Goal: Task Accomplishment & Management: Manage account settings

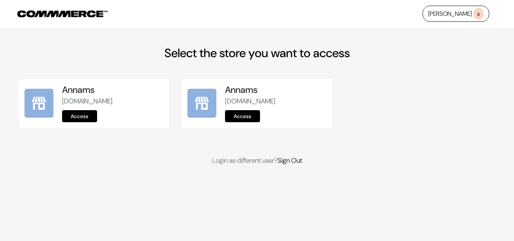
click at [81, 116] on link "Access" at bounding box center [79, 116] width 35 height 12
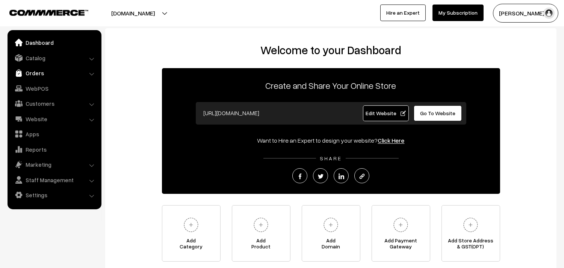
click at [36, 74] on link "Orders" at bounding box center [53, 73] width 89 height 14
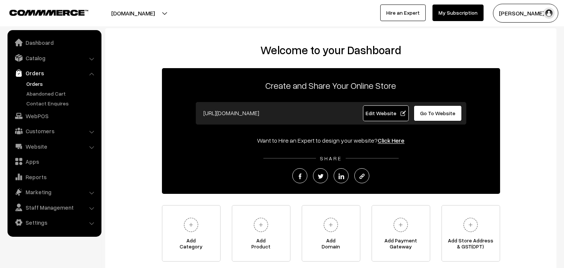
click at [35, 80] on link "Orders" at bounding box center [61, 84] width 74 height 8
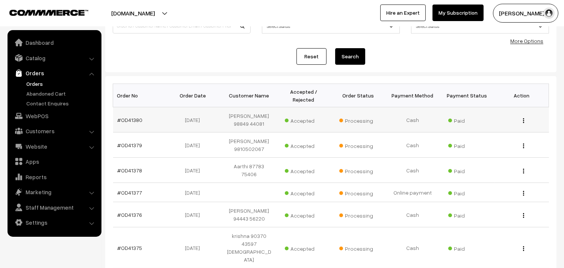
scroll to position [83, 0]
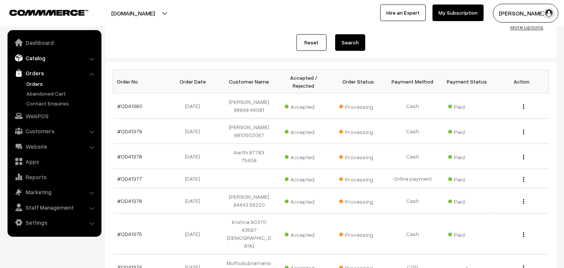
click at [35, 62] on link "Catalog" at bounding box center [53, 58] width 89 height 14
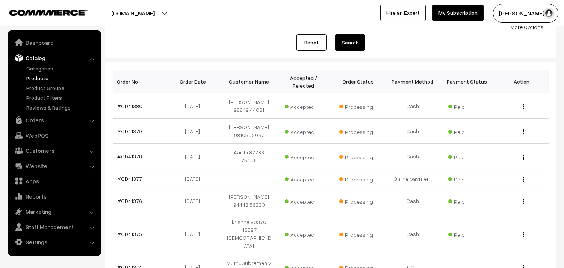
click at [36, 76] on link "Products" at bounding box center [61, 78] width 74 height 8
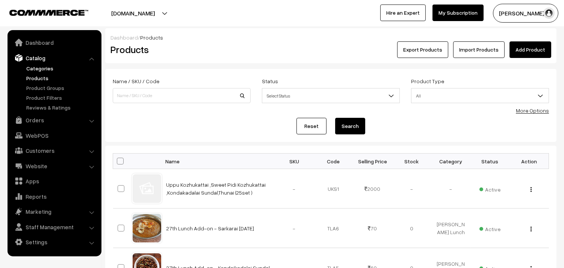
click at [42, 68] on link "Categories" at bounding box center [61, 68] width 74 height 8
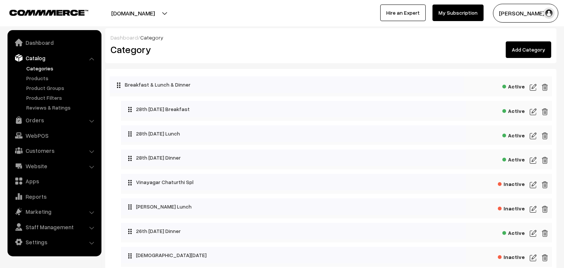
click at [534, 113] on img at bounding box center [533, 111] width 7 height 9
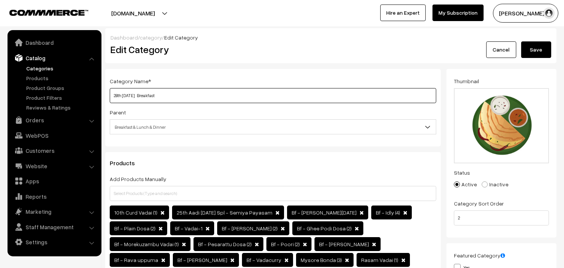
drag, startPoint x: 0, startPoint y: 0, endPoint x: 102, endPoint y: 94, distance: 138.3
click at [102, 94] on div "Category Name * 28th Thursday Breakfast Parent Top Level Category Breakfast & L…" at bounding box center [273, 185] width 347 height 233
click at [110, 96] on input "29th [DATE] Breakfast" at bounding box center [273, 95] width 327 height 15
type input "29th Friday Breakfast"
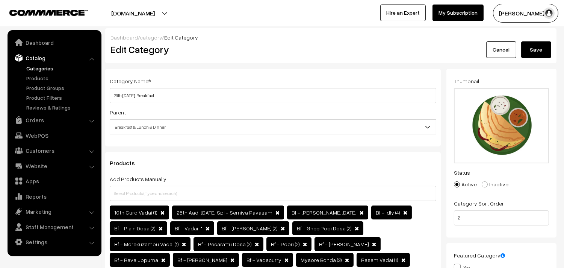
click at [538, 53] on button "Save" at bounding box center [536, 49] width 30 height 17
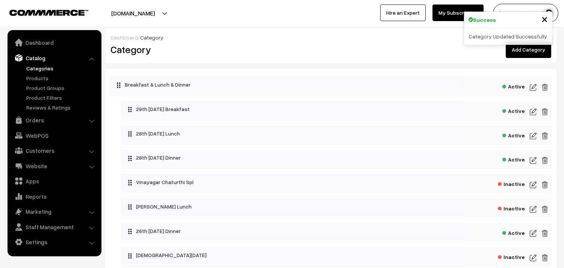
click at [534, 132] on img at bounding box center [533, 135] width 7 height 9
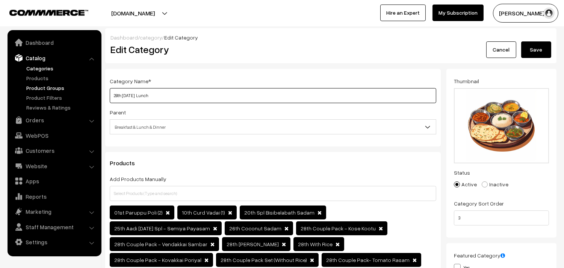
drag, startPoint x: 141, startPoint y: 97, endPoint x: 58, endPoint y: 87, distance: 84.4
paste input "9th Friday"
type input "29th Friday Lunch"
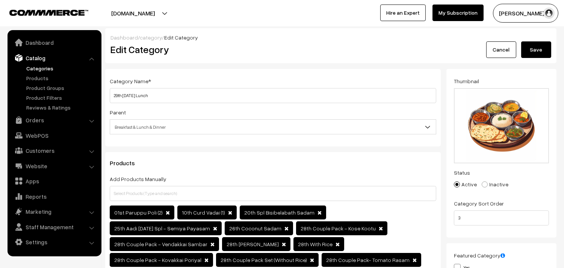
click at [533, 44] on button "Save" at bounding box center [536, 49] width 30 height 17
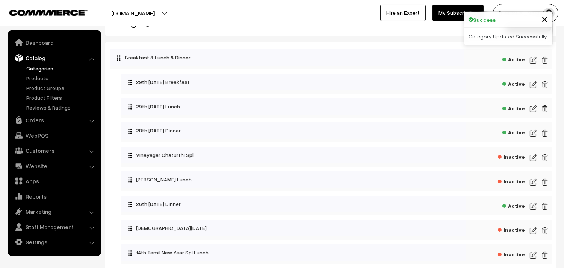
scroll to position [42, 0]
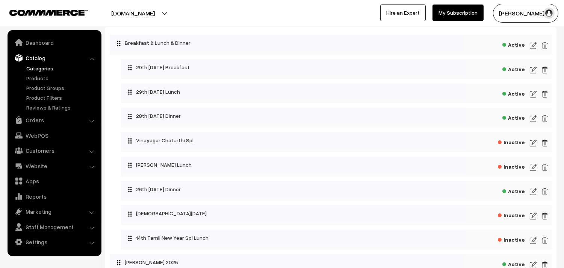
click at [534, 192] on img at bounding box center [533, 191] width 7 height 9
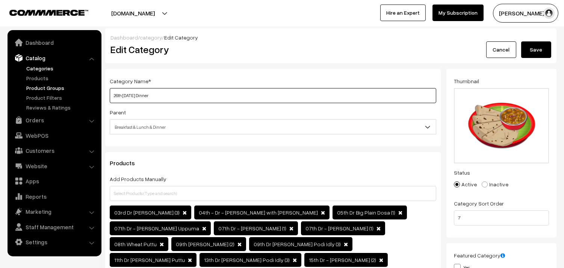
drag, startPoint x: 139, startPoint y: 94, endPoint x: 77, endPoint y: 87, distance: 62.8
paste input "9th Fri"
type input "29th [DATE] Dinner"
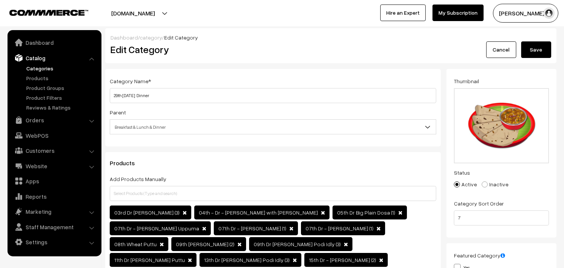
click at [524, 47] on button "Save" at bounding box center [536, 49] width 30 height 17
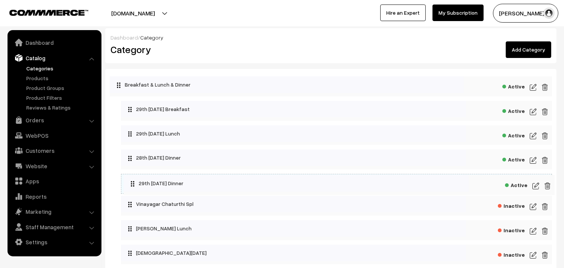
drag, startPoint x: 156, startPoint y: 230, endPoint x: 158, endPoint y: 181, distance: 48.9
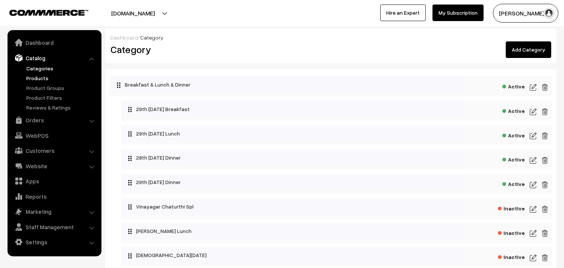
click at [47, 78] on link "Products" at bounding box center [61, 78] width 74 height 8
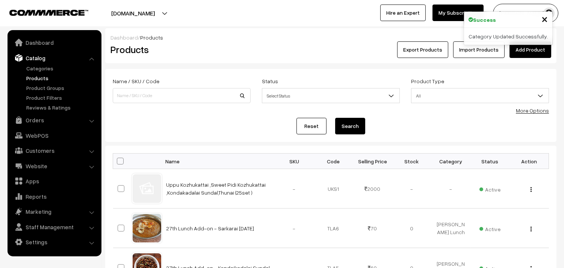
click at [536, 108] on link "More Options" at bounding box center [532, 110] width 33 height 6
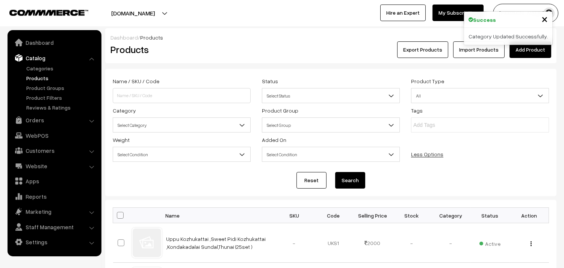
click at [156, 127] on span "Select Category" at bounding box center [181, 124] width 137 height 13
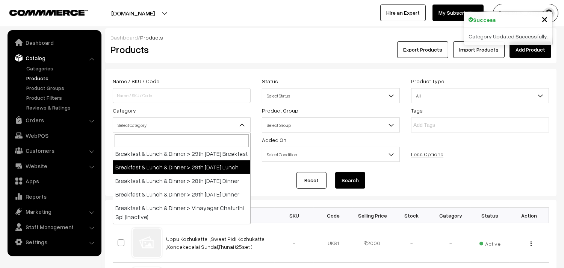
scroll to position [42, 0]
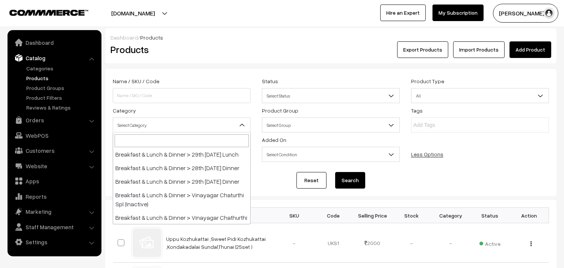
select select "91"
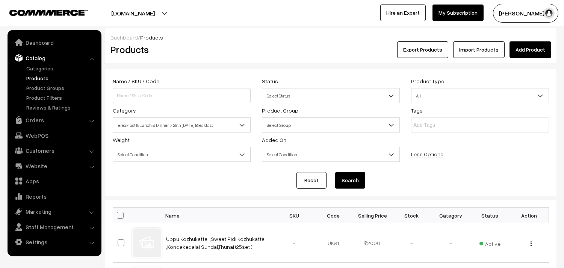
click at [355, 178] on button "Search" at bounding box center [350, 180] width 30 height 17
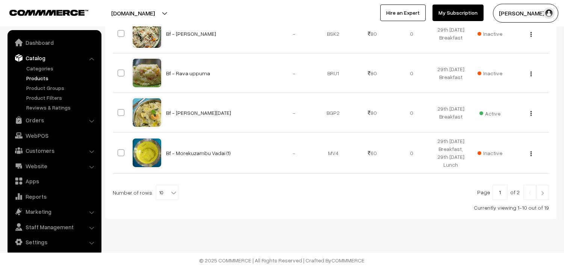
scroll to position [448, 0]
click at [170, 194] on b at bounding box center [174, 193] width 8 height 8
select select "60"
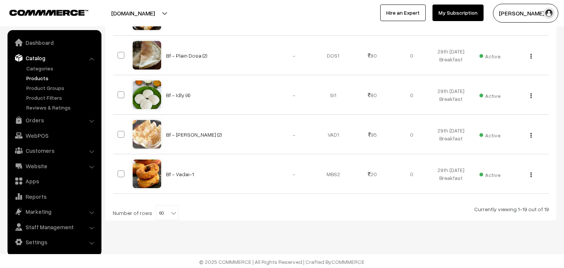
scroll to position [791, 0]
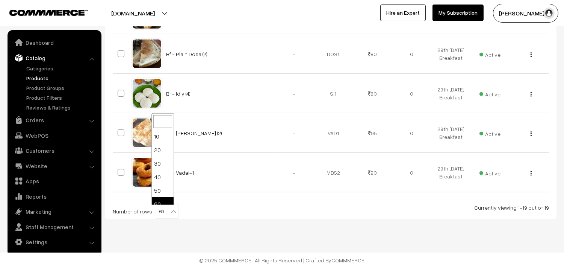
click at [162, 211] on span "60" at bounding box center [167, 211] width 22 height 15
select select "90"
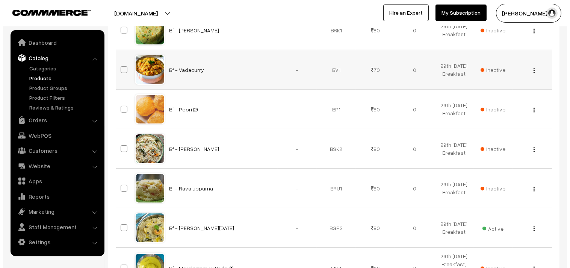
scroll to position [334, 0]
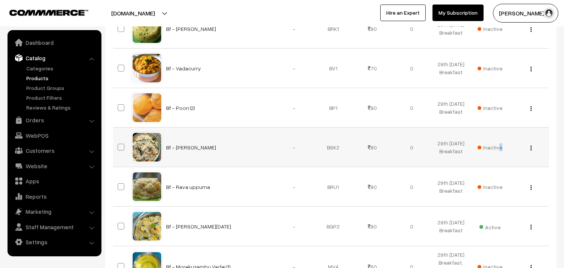
click at [500, 146] on span "Inactive" at bounding box center [490, 147] width 25 height 8
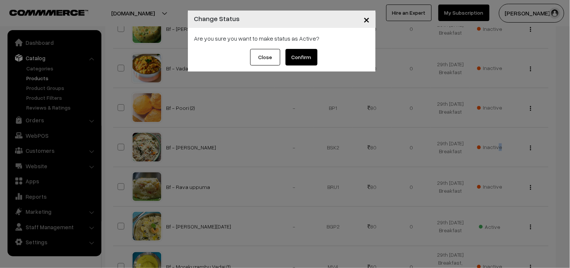
click at [311, 58] on button "Confirm" at bounding box center [302, 57] width 32 height 17
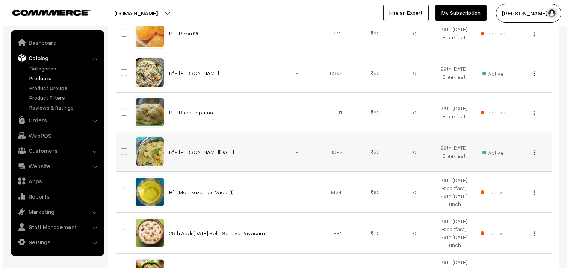
scroll to position [418, 0]
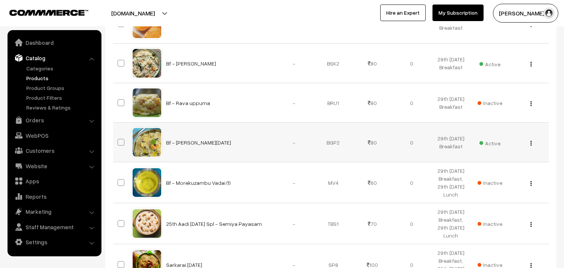
click at [495, 146] on span "Active" at bounding box center [490, 142] width 21 height 10
click at [494, 67] on span "Active" at bounding box center [490, 63] width 21 height 10
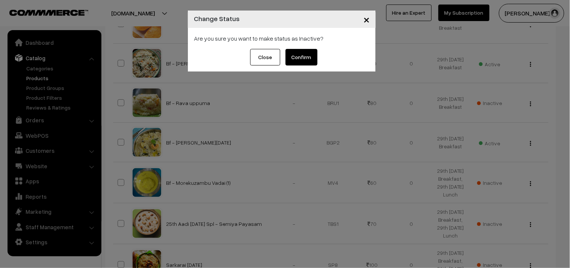
click at [302, 59] on button "Confirm" at bounding box center [302, 57] width 32 height 17
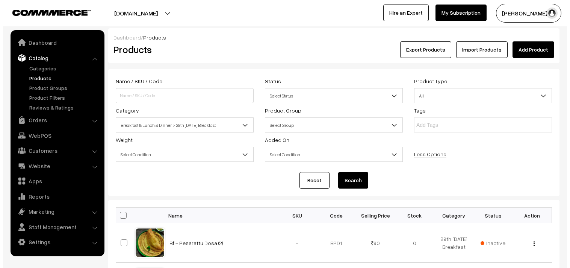
scroll to position [376, 0]
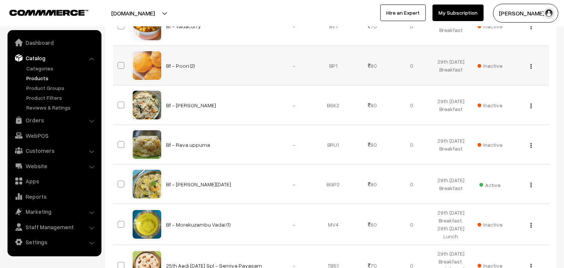
click at [494, 66] on span "Inactive" at bounding box center [490, 66] width 25 height 8
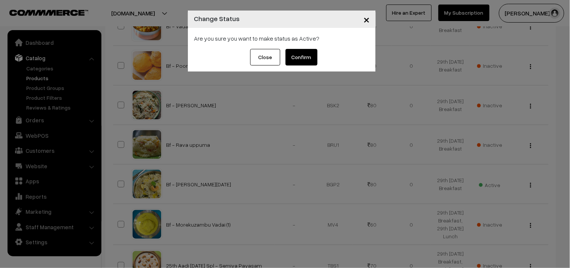
click at [301, 51] on button "Confirm" at bounding box center [302, 57] width 32 height 17
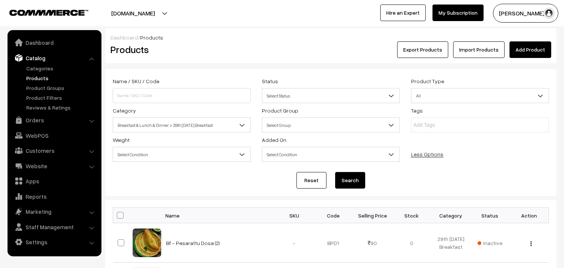
click at [121, 215] on span at bounding box center [120, 215] width 7 height 7
click at [118, 215] on input "checkbox" at bounding box center [115, 214] width 5 height 5
checkbox input "true"
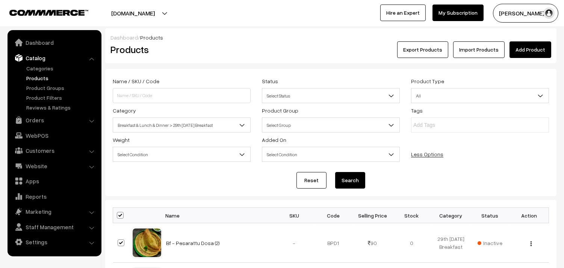
checkbox input "true"
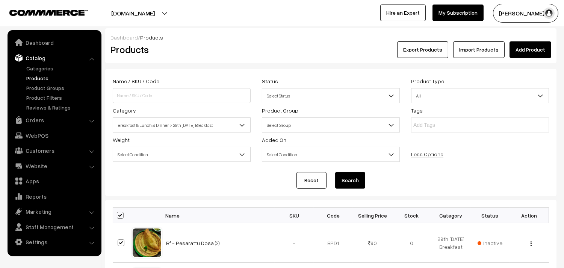
checkbox input "true"
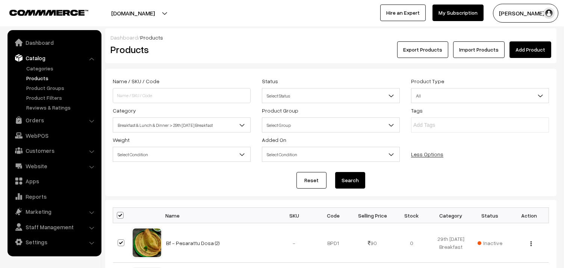
checkbox input "true"
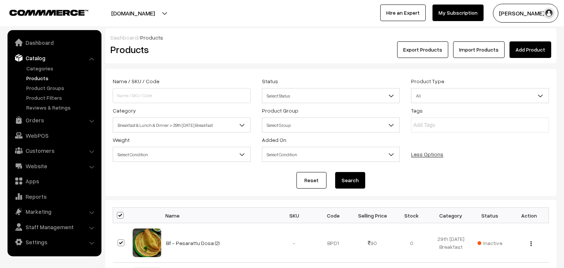
checkbox input "true"
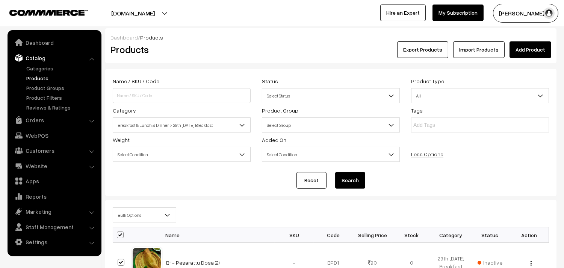
click at [129, 220] on span "Bulk Options" at bounding box center [144, 214] width 63 height 13
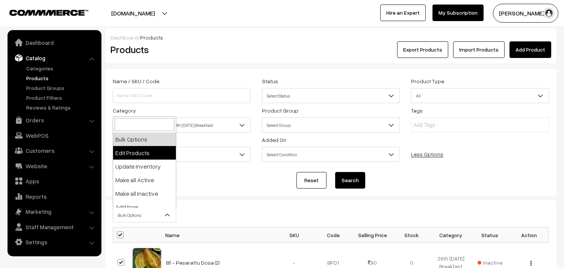
select select "editProduct"
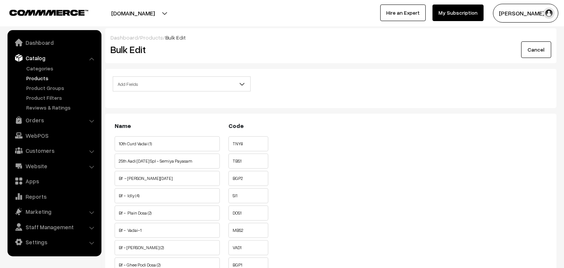
click at [147, 89] on span "Add Fields" at bounding box center [181, 83] width 137 height 13
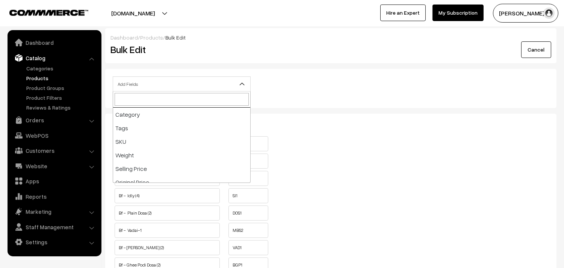
scroll to position [83, 0]
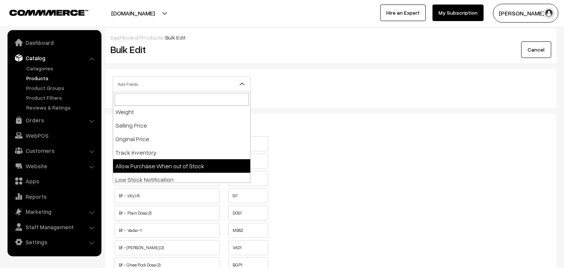
select select "allow-purchase"
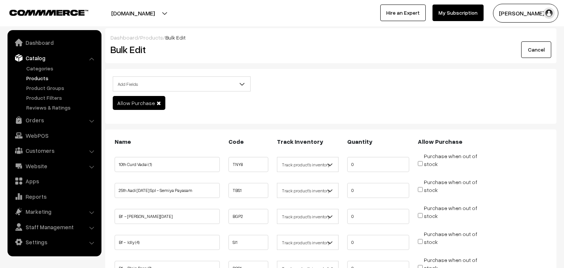
scroll to position [42, 0]
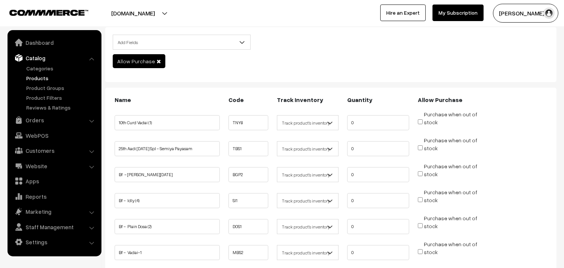
click at [419, 173] on input "Purchase when out of stock" at bounding box center [420, 173] width 5 height 5
checkbox input "true"
click at [421, 198] on input "Purchase when out of stock" at bounding box center [420, 199] width 5 height 5
checkbox input "true"
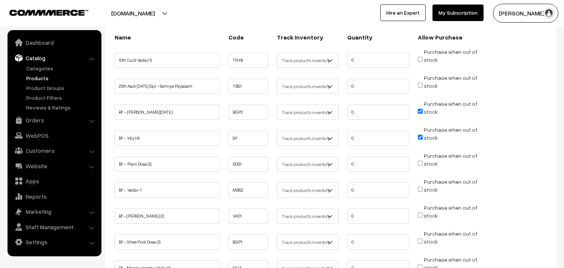
scroll to position [125, 0]
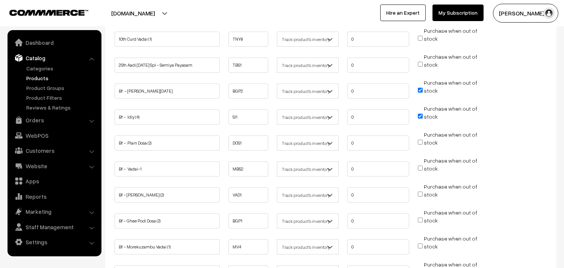
click at [421, 141] on input "Purchase when out of stock" at bounding box center [420, 141] width 5 height 5
checkbox input "true"
click at [422, 167] on input "Purchase when out of stock" at bounding box center [420, 167] width 5 height 5
checkbox input "true"
click at [420, 192] on input "Purchase when out of stock" at bounding box center [420, 193] width 5 height 5
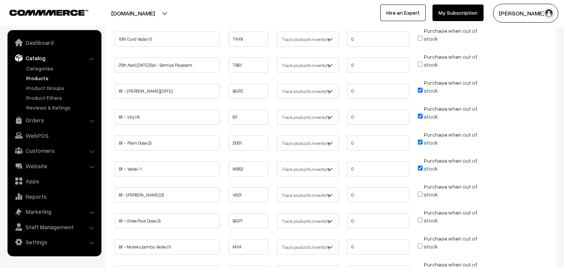
checkbox input "true"
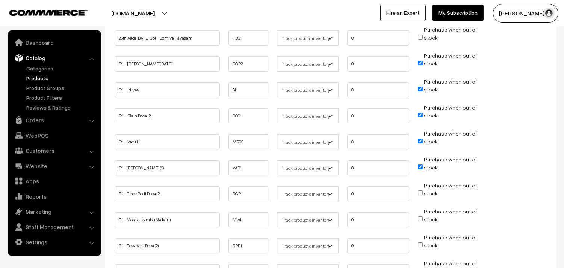
scroll to position [167, 0]
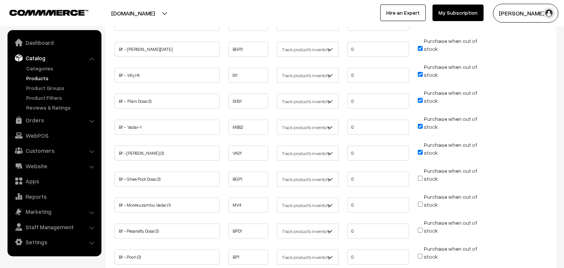
click at [422, 177] on input "Purchase when out of stock" at bounding box center [420, 178] width 5 height 5
checkbox input "true"
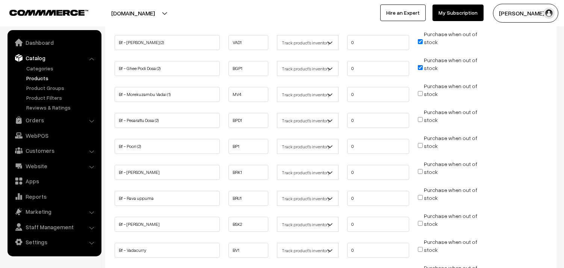
scroll to position [292, 0]
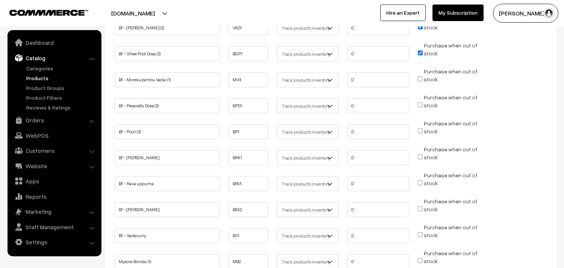
click at [421, 128] on input "Purchase when out of stock" at bounding box center [420, 130] width 5 height 5
checkbox input "true"
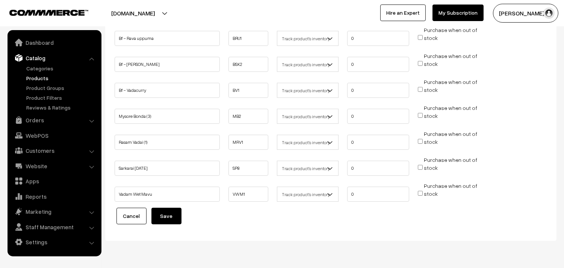
scroll to position [456, 0]
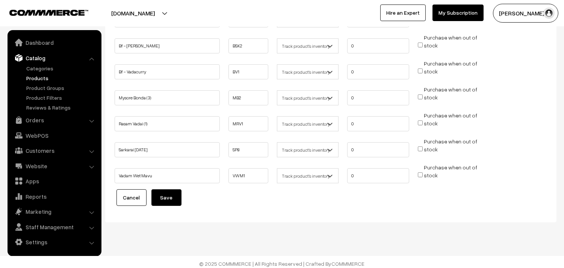
click at [166, 189] on button "Save" at bounding box center [167, 197] width 30 height 17
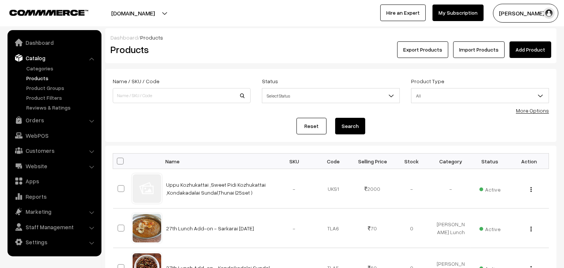
click at [529, 114] on div "More Options" at bounding box center [532, 110] width 33 height 8
click at [533, 114] on div "More Options" at bounding box center [532, 110] width 33 height 8
click at [531, 113] on link "More Options" at bounding box center [532, 110] width 33 height 6
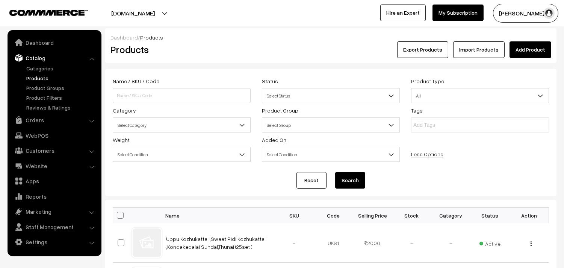
click at [156, 119] on span "Select Category" at bounding box center [181, 124] width 137 height 13
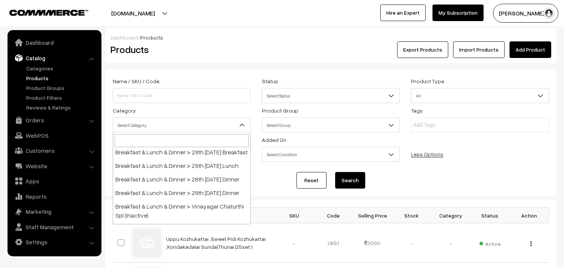
scroll to position [42, 0]
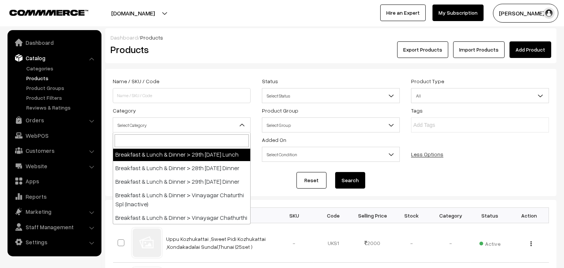
select select "95"
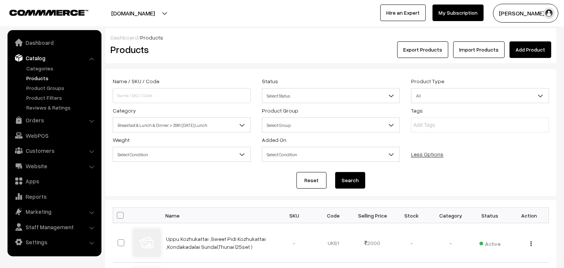
click at [349, 180] on button "Search" at bounding box center [350, 180] width 30 height 17
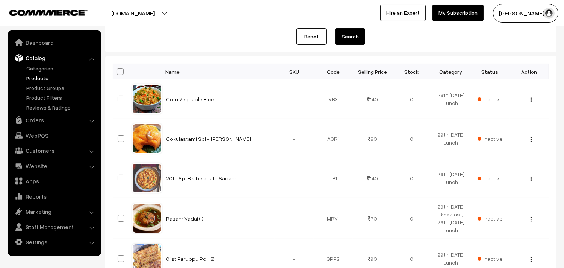
scroll to position [448, 0]
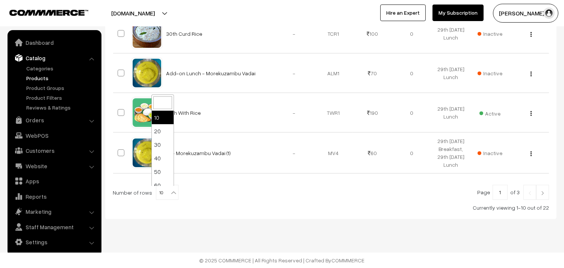
click at [171, 191] on b at bounding box center [174, 193] width 8 height 8
select select "90"
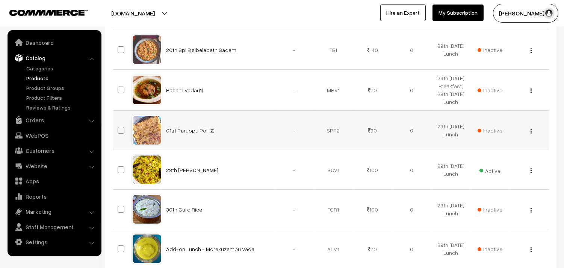
scroll to position [292, 0]
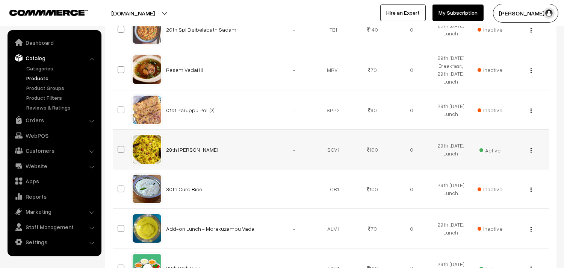
click at [531, 150] on img "button" at bounding box center [531, 150] width 1 height 5
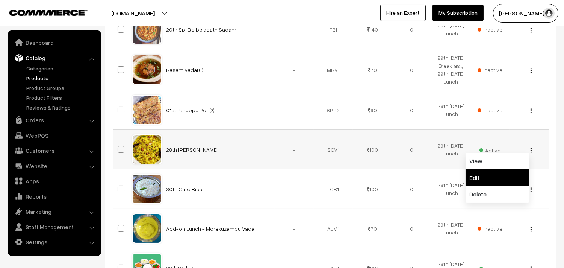
click at [497, 174] on link "Edit" at bounding box center [498, 177] width 64 height 17
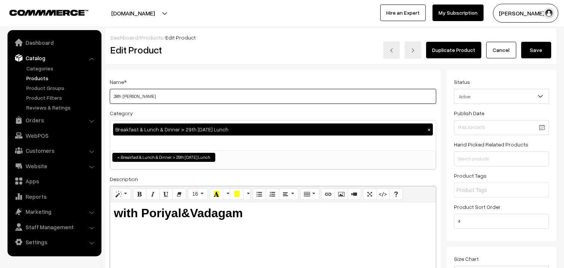
drag, startPoint x: 115, startPoint y: 94, endPoint x: 95, endPoint y: 92, distance: 20.1
type input "29thLemon Sadam"
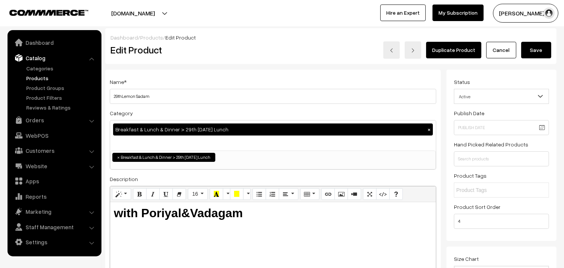
click at [495, 51] on link "Cancel" at bounding box center [501, 50] width 30 height 17
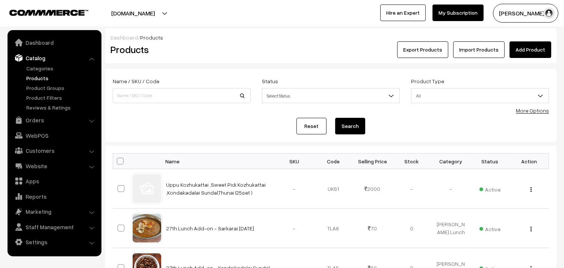
click at [527, 109] on link "More Options" at bounding box center [532, 110] width 33 height 6
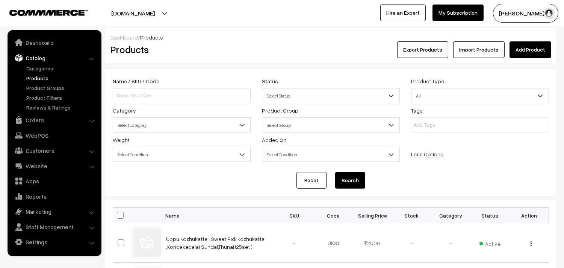
click at [162, 135] on div "Weight Select Condition Greater Lesser Equal Between Select Condition" at bounding box center [181, 148] width 149 height 27
click at [172, 125] on span "Select Category" at bounding box center [181, 124] width 137 height 13
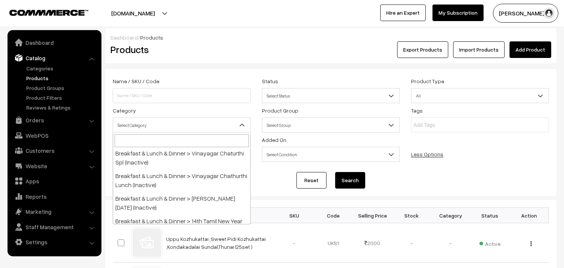
scroll to position [42, 0]
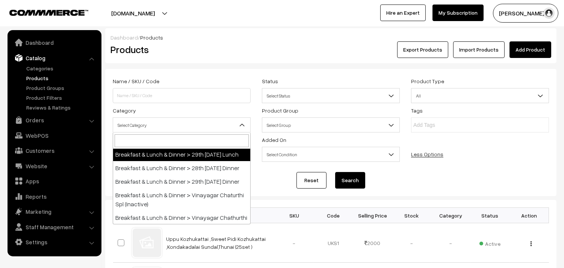
select select "95"
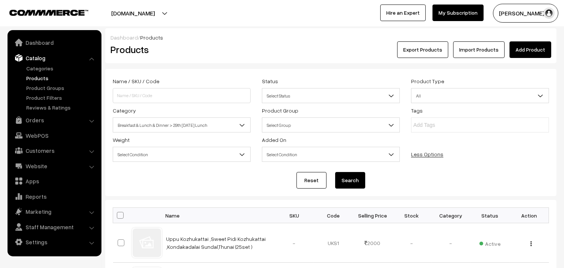
click at [345, 176] on button "Search" at bounding box center [350, 180] width 30 height 17
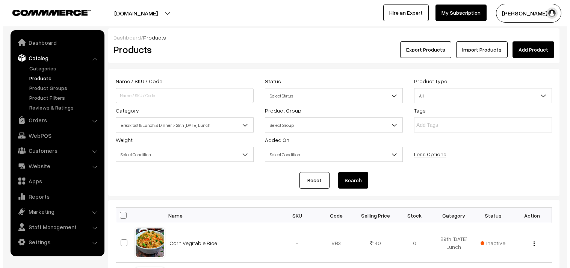
scroll to position [334, 0]
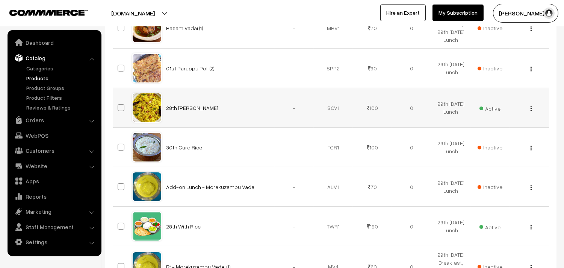
drag, startPoint x: 487, startPoint y: 115, endPoint x: 478, endPoint y: 114, distance: 9.1
click at [488, 114] on td "Active" at bounding box center [490, 107] width 39 height 39
click at [495, 107] on span "Active" at bounding box center [490, 108] width 21 height 10
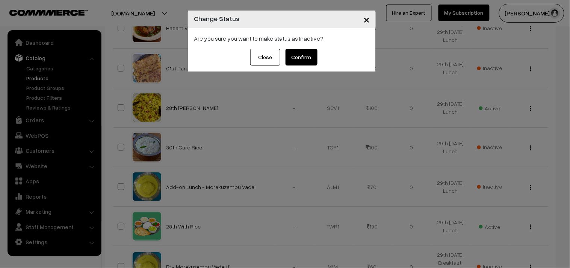
click at [302, 58] on button "Confirm" at bounding box center [302, 57] width 32 height 17
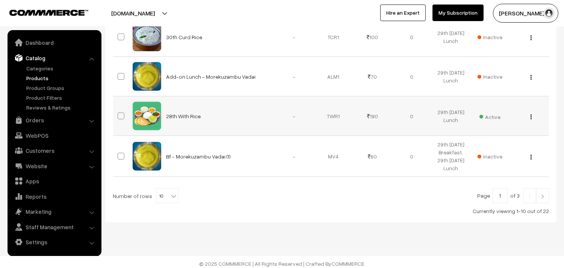
scroll to position [448, 0]
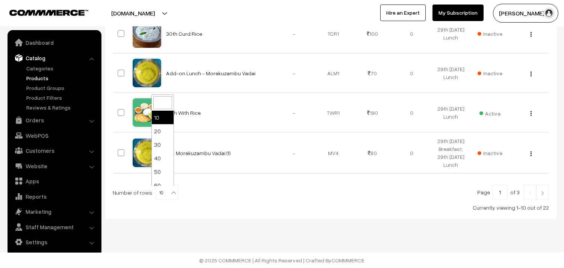
click at [170, 193] on b at bounding box center [174, 193] width 8 height 8
select select "90"
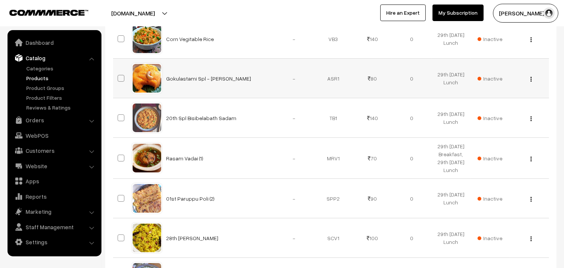
scroll to position [115, 0]
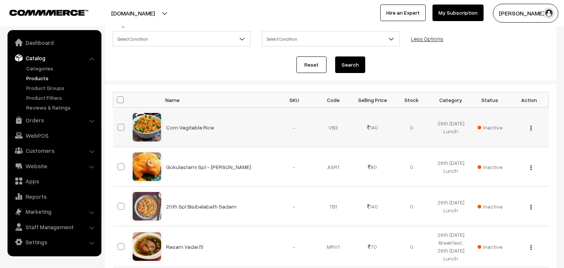
click at [532, 126] on img "button" at bounding box center [531, 128] width 1 height 5
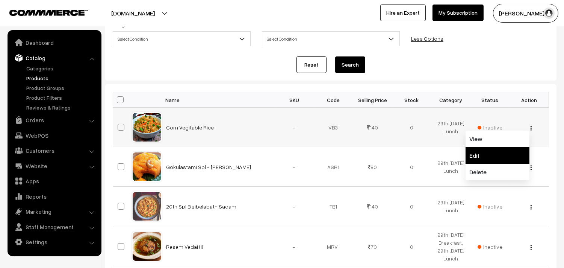
click at [498, 152] on link "Edit" at bounding box center [498, 155] width 64 height 17
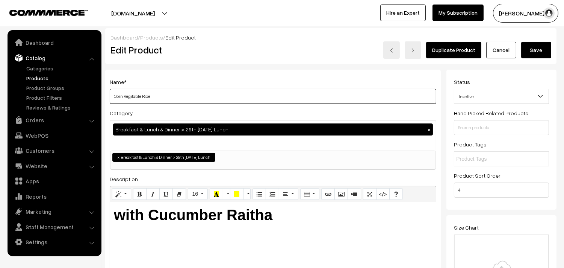
drag, startPoint x: 122, startPoint y: 96, endPoint x: 64, endPoint y: 92, distance: 58.0
drag, startPoint x: 132, startPoint y: 95, endPoint x: 275, endPoint y: 126, distance: 146.2
click at [275, 126] on div "Name * Vegitable Rice Category Breakfast & Lunch & Dinner > 29th Friday Lunch ×…" at bounding box center [273, 191] width 336 height 243
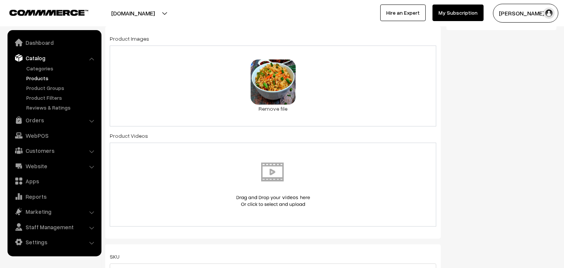
scroll to position [292, 0]
type input "Vegitable Biriyani"
click at [277, 107] on link "Remove file" at bounding box center [273, 108] width 45 height 8
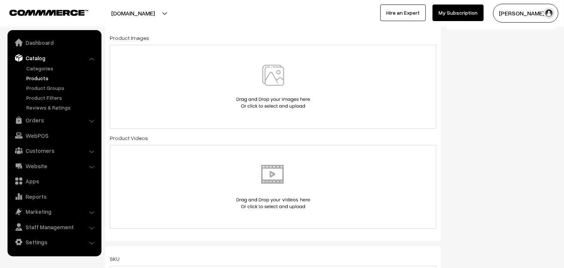
click at [282, 90] on img at bounding box center [273, 87] width 77 height 44
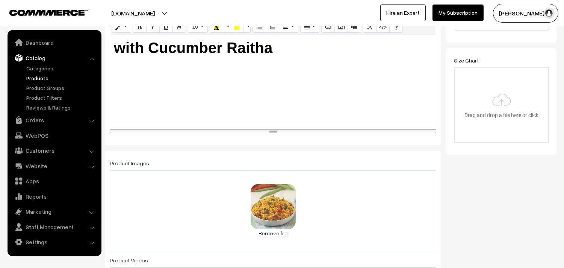
scroll to position [0, 0]
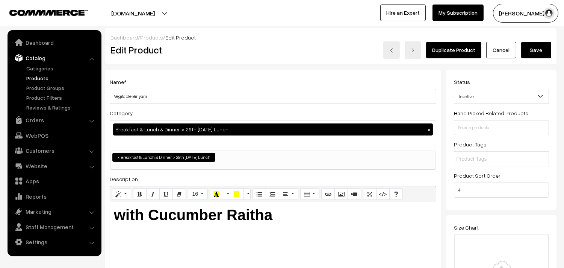
click at [544, 46] on button "Save" at bounding box center [536, 50] width 30 height 17
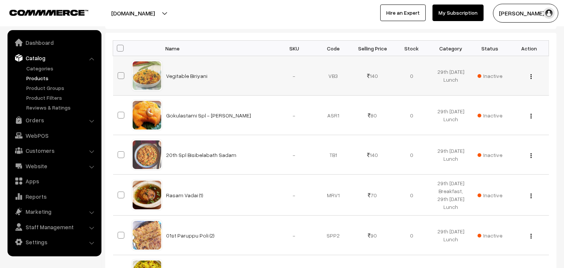
scroll to position [167, 0]
click at [531, 77] on img "button" at bounding box center [531, 76] width 1 height 5
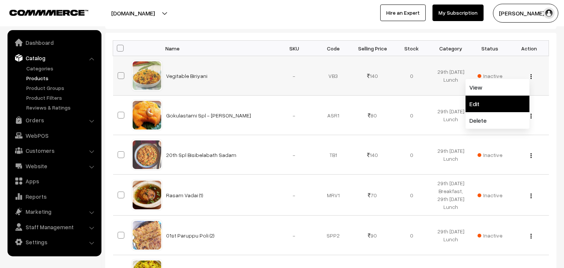
click at [484, 103] on link "Edit" at bounding box center [498, 103] width 64 height 17
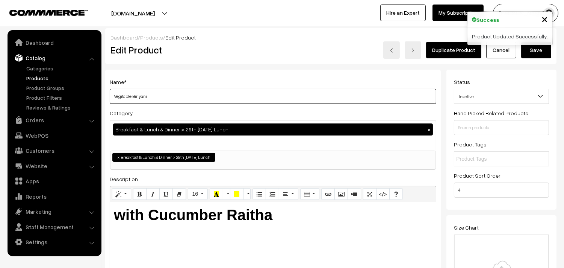
click at [193, 91] on input "Vegitable Biriyani" at bounding box center [273, 96] width 327 height 15
click at [114, 95] on input "Vegitable Biriyani" at bounding box center [273, 96] width 327 height 15
type input "29th Vegitable Biriyani"
click at [525, 53] on button "Save" at bounding box center [536, 50] width 30 height 17
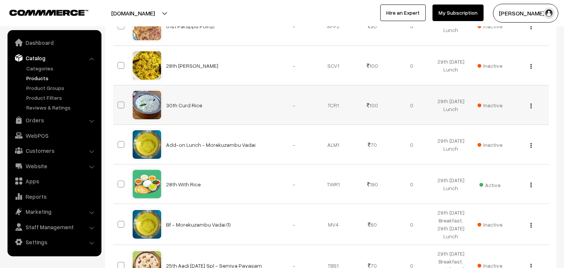
scroll to position [418, 0]
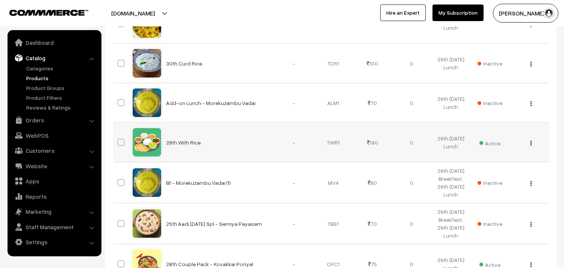
click at [532, 142] on div "View Edit Delete" at bounding box center [529, 142] width 30 height 8
click at [531, 144] on img "button" at bounding box center [531, 143] width 1 height 5
click at [505, 170] on link "Edit" at bounding box center [498, 170] width 64 height 17
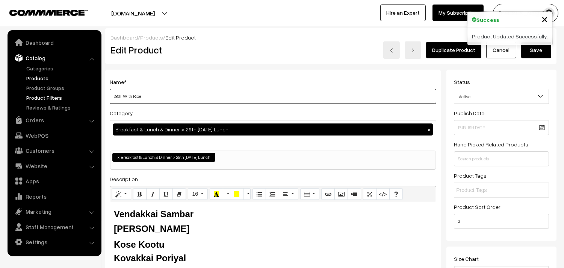
drag, startPoint x: 123, startPoint y: 97, endPoint x: 85, endPoint y: 98, distance: 37.2
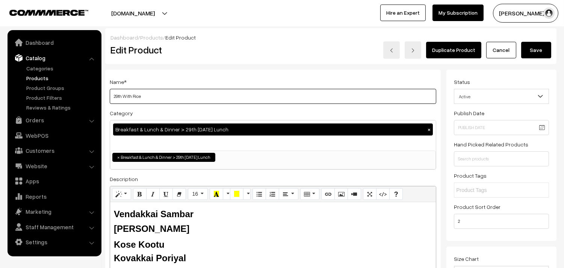
type input "29th With Rice"
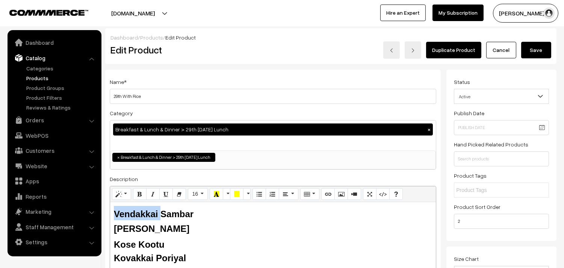
drag, startPoint x: 159, startPoint y: 214, endPoint x: 145, endPoint y: 153, distance: 62.3
click at [108, 213] on div "Name * 29th With Rice Category Breakfast & Lunch & Dinner > 29th Friday Lunch ×…" at bounding box center [273, 191] width 336 height 243
drag, startPoint x: 144, startPoint y: 230, endPoint x: 107, endPoint y: 228, distance: 37.3
click at [107, 228] on div "Name * 29th With Rice Category Breakfast & Lunch & Dinner > 29th Friday Lunch ×…" at bounding box center [273, 191] width 336 height 243
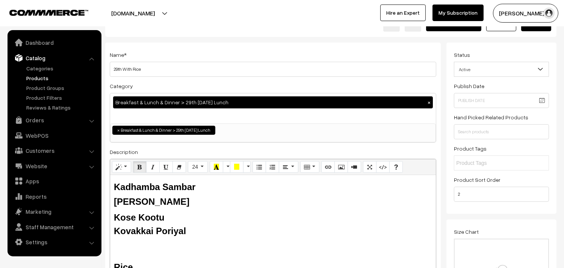
scroll to position [42, 0]
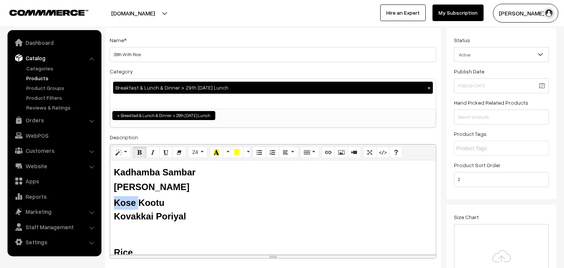
drag, startPoint x: 134, startPoint y: 202, endPoint x: 103, endPoint y: 202, distance: 31.2
drag, startPoint x: 155, startPoint y: 218, endPoint x: 108, endPoint y: 218, distance: 47.0
click at [108, 218] on div "Name * 29th With Rice Category Breakfast & Lunch & Dinner > 29th Friday Lunch ×…" at bounding box center [273, 149] width 336 height 243
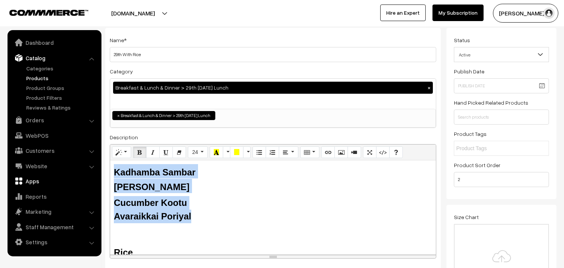
drag, startPoint x: 195, startPoint y: 217, endPoint x: 96, endPoint y: 174, distance: 107.8
copy div "Kadhamba Sambar Milagu Rasam Cucumber Kootu Avaraikkai Poriyal"
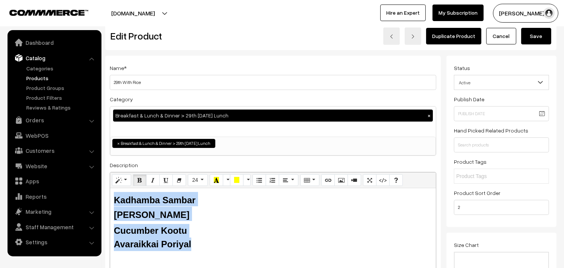
scroll to position [0, 0]
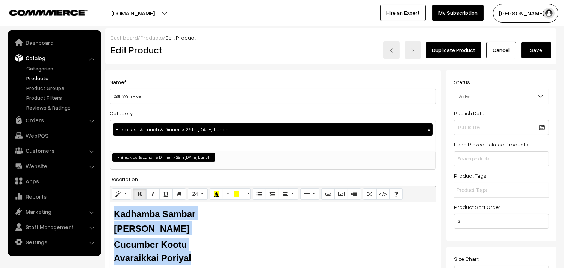
click at [533, 50] on button "Save" at bounding box center [536, 50] width 30 height 17
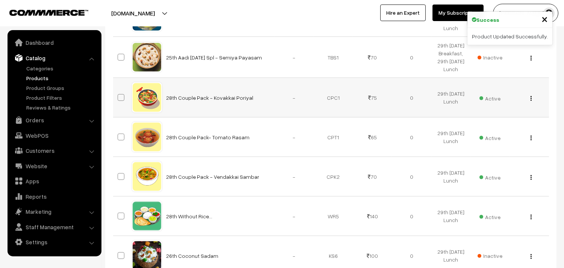
scroll to position [585, 0]
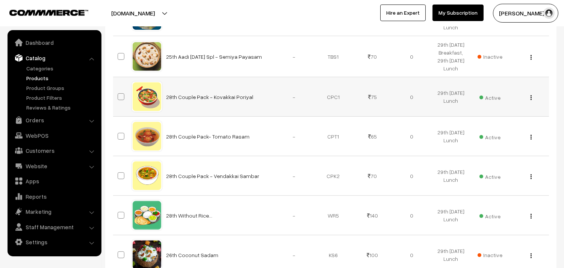
click at [532, 96] on img "button" at bounding box center [531, 97] width 1 height 5
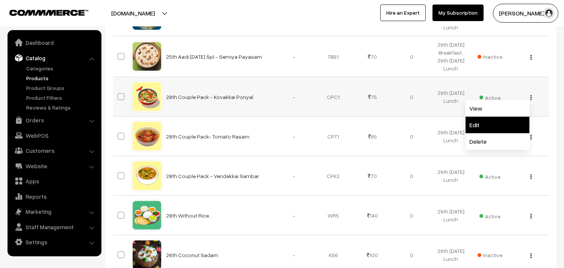
click at [486, 126] on link "Edit" at bounding box center [498, 125] width 64 height 17
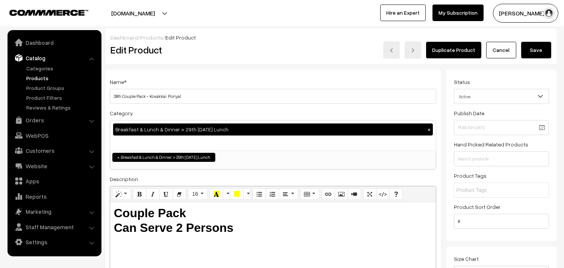
click at [120, 95] on input "28th Couple Pack - Kovakkai Poriyal" at bounding box center [273, 96] width 327 height 15
drag, startPoint x: 122, startPoint y: 93, endPoint x: 95, endPoint y: 89, distance: 27.3
drag, startPoint x: 152, startPoint y: 95, endPoint x: 168, endPoint y: 95, distance: 16.9
click at [168, 95] on input "29th Couple Pack - Kovakkai Poriyal" at bounding box center [273, 96] width 327 height 15
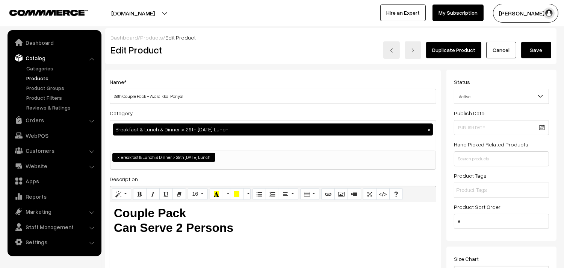
type input "29th Couple Pack - Avaraikkai Poriyal"
click at [544, 46] on button "Save" at bounding box center [536, 50] width 30 height 17
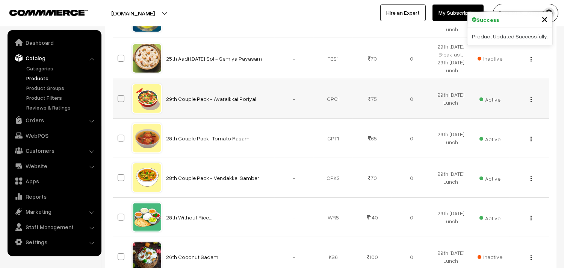
scroll to position [626, 0]
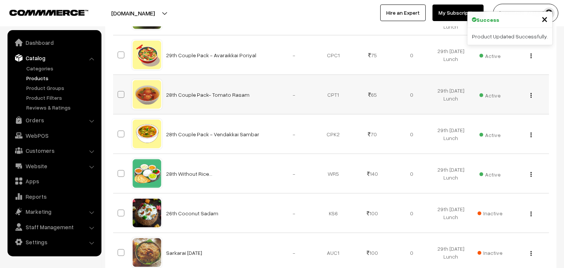
click at [533, 95] on div "View Edit Delete" at bounding box center [529, 95] width 30 height 8
click at [532, 95] on div "View Edit Delete" at bounding box center [529, 95] width 30 height 8
click at [534, 94] on div "View Edit Delete" at bounding box center [529, 95] width 30 height 8
click at [531, 94] on img "button" at bounding box center [531, 95] width 1 height 5
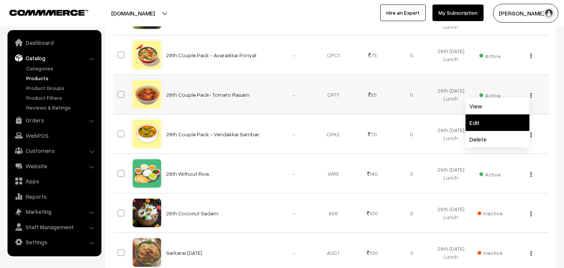
click at [500, 119] on link "Edit" at bounding box center [498, 122] width 64 height 17
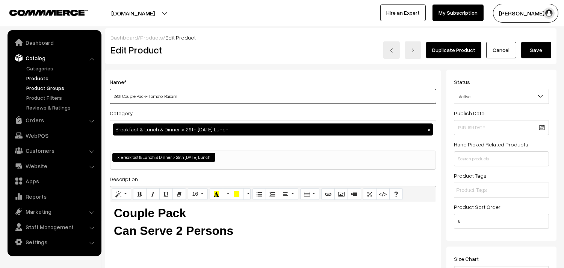
drag, startPoint x: 118, startPoint y: 95, endPoint x: 85, endPoint y: 91, distance: 33.0
drag, startPoint x: 150, startPoint y: 95, endPoint x: 167, endPoint y: 97, distance: 16.2
click at [167, 97] on input "29th Couple Pack- Tomato Rasam" at bounding box center [273, 96] width 327 height 15
type input "29th Couple Pack- [PERSON_NAME]"
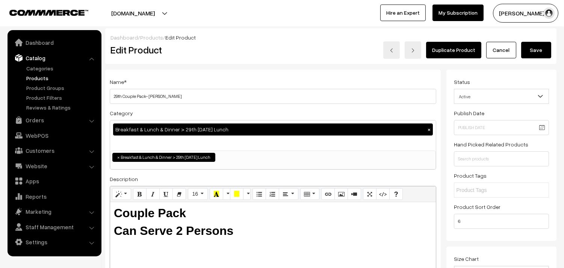
click at [537, 52] on button "Save" at bounding box center [536, 50] width 30 height 17
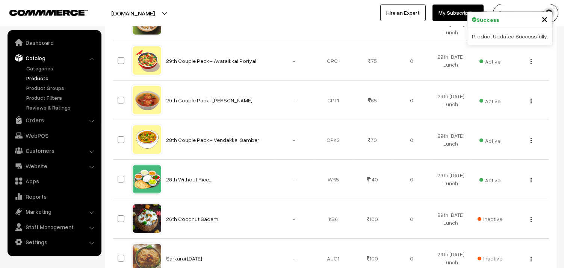
scroll to position [668, 0]
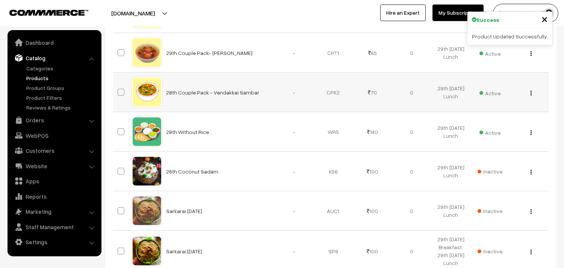
click at [528, 93] on div "View Edit Delete" at bounding box center [529, 92] width 30 height 8
click at [531, 91] on img "button" at bounding box center [531, 93] width 1 height 5
click at [484, 114] on link "Edit" at bounding box center [498, 120] width 64 height 17
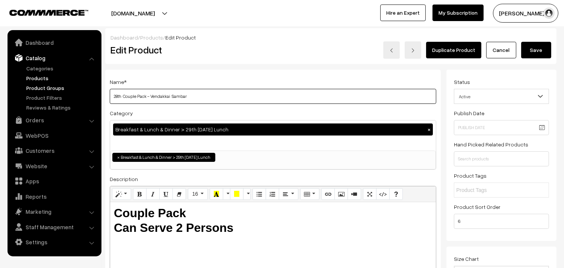
drag, startPoint x: 123, startPoint y: 95, endPoint x: 66, endPoint y: 89, distance: 57.5
drag, startPoint x: 151, startPoint y: 93, endPoint x: 282, endPoint y: 108, distance: 132.0
click at [282, 108] on div "Name * 29th Couple Pack - Vendakkai Sambar Category Breakfast & Lunch & Dinner …" at bounding box center [273, 191] width 336 height 243
type input "29th Couple Pack - Kadhamba Sambar"
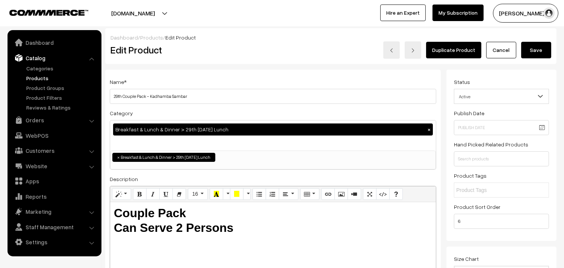
click at [542, 47] on button "Save" at bounding box center [536, 50] width 30 height 17
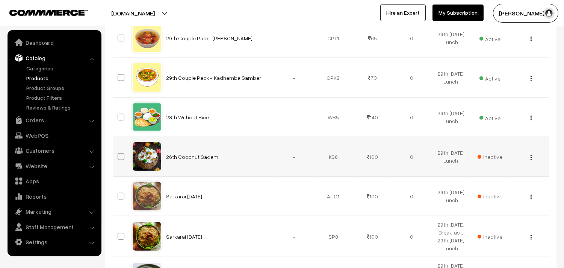
scroll to position [668, 0]
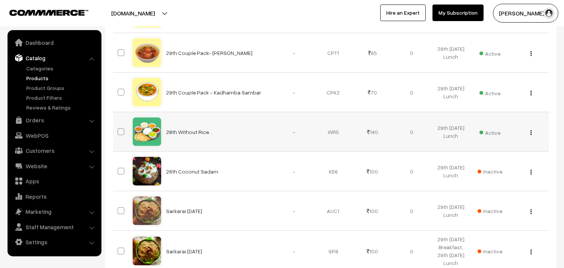
click at [531, 133] on img "button" at bounding box center [531, 132] width 1 height 5
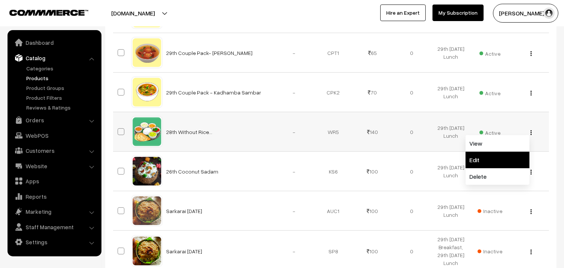
click at [487, 161] on link "Edit" at bounding box center [498, 160] width 64 height 17
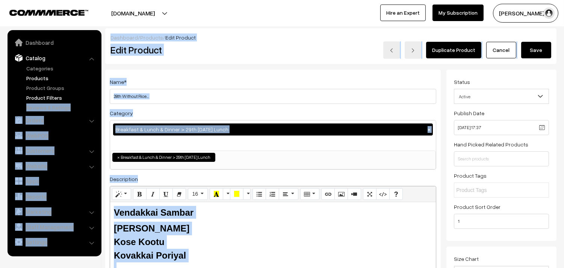
drag, startPoint x: 122, startPoint y: 95, endPoint x: 92, endPoint y: 94, distance: 30.1
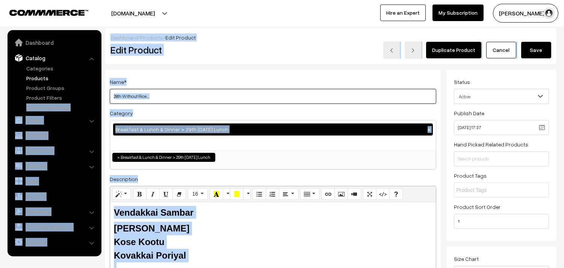
click at [159, 95] on input "28th Without Rice..." at bounding box center [273, 96] width 327 height 15
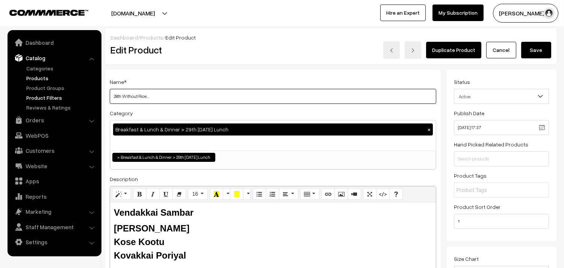
drag, startPoint x: 121, startPoint y: 95, endPoint x: 82, endPoint y: 91, distance: 38.9
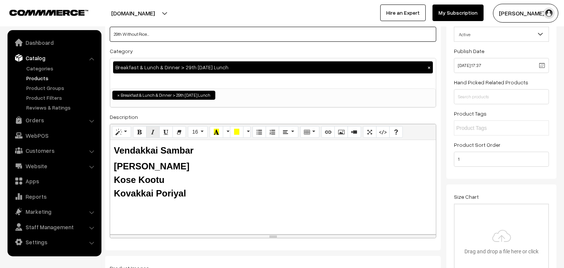
scroll to position [125, 0]
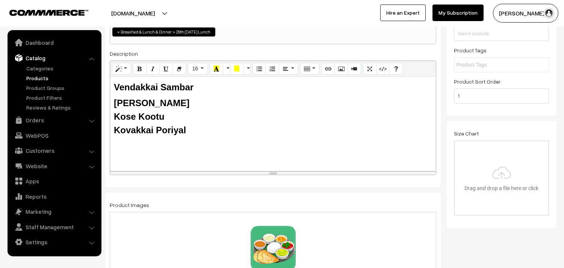
type input "29th Without Rice..."
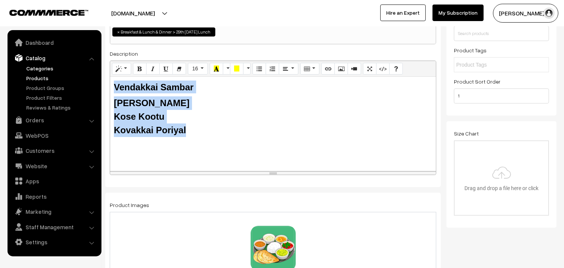
drag, startPoint x: 198, startPoint y: 126, endPoint x: 75, endPoint y: 66, distance: 136.7
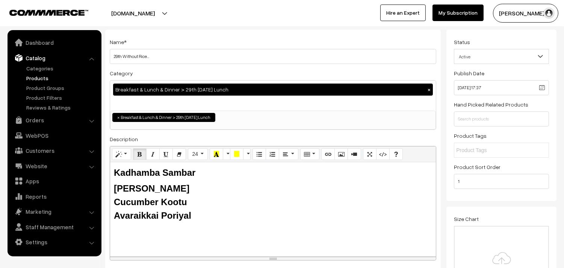
scroll to position [0, 0]
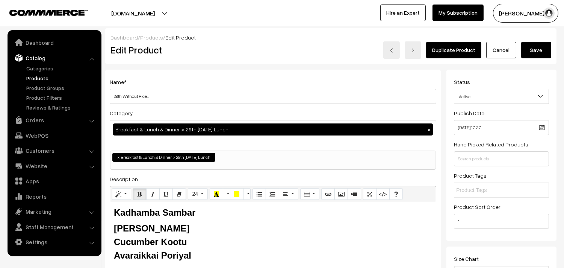
click at [540, 50] on button "Save" at bounding box center [536, 50] width 30 height 17
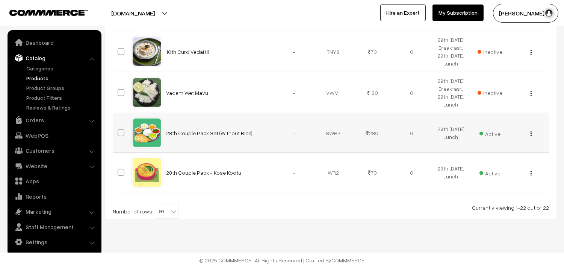
scroll to position [909, 0]
click at [531, 134] on img "button" at bounding box center [531, 133] width 1 height 5
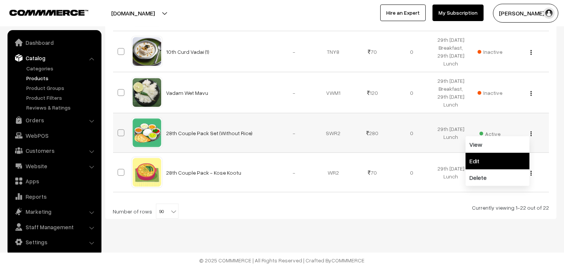
click at [498, 153] on link "Edit" at bounding box center [498, 161] width 64 height 17
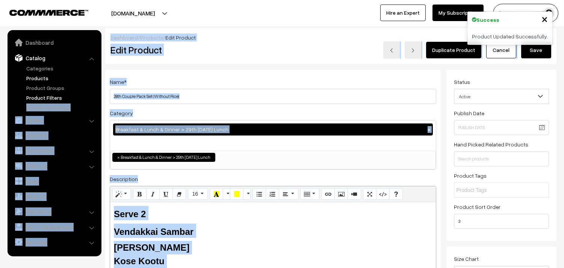
drag, startPoint x: 95, startPoint y: 97, endPoint x: 85, endPoint y: 97, distance: 9.8
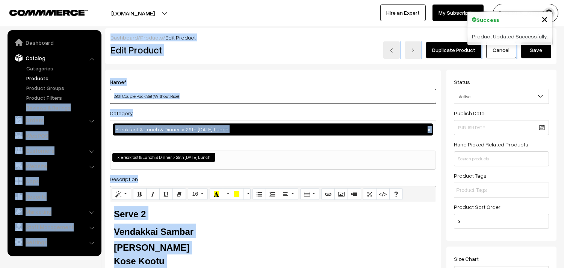
click at [114, 93] on input "28th Couple Pack Set (Without Rice)" at bounding box center [273, 96] width 327 height 15
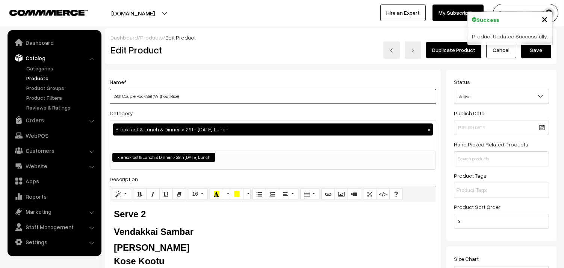
drag, startPoint x: 124, startPoint y: 95, endPoint x: 82, endPoint y: 80, distance: 44.6
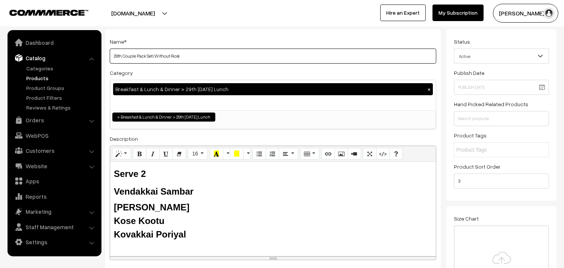
scroll to position [42, 0]
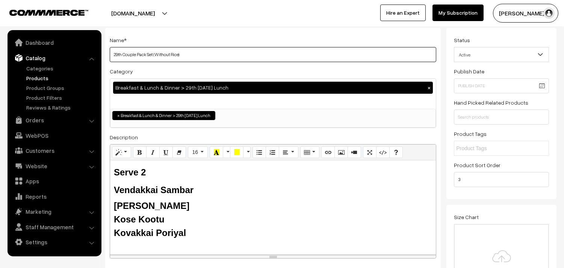
type input "29th Couple Pack Set (Without Rice)"
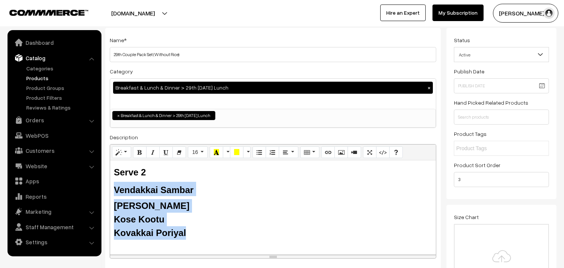
drag, startPoint x: 170, startPoint y: 219, endPoint x: 114, endPoint y: 189, distance: 63.4
click at [111, 189] on div "Serve 2 Vendakkai Sambar Tomato Rasam Kose Kootu Kovakkai Poriyal" at bounding box center [273, 207] width 326 height 94
paste div
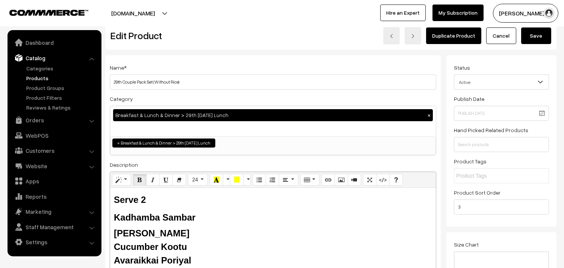
scroll to position [0, 0]
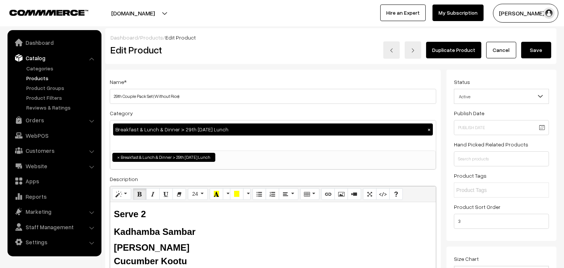
click at [529, 53] on button "Save" at bounding box center [536, 50] width 30 height 17
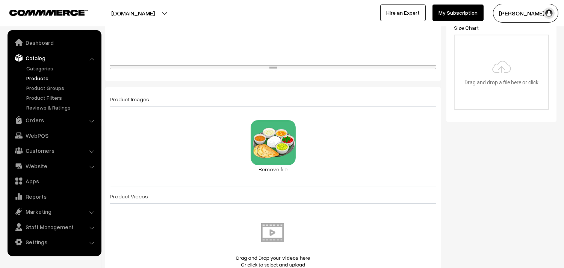
scroll to position [257, 0]
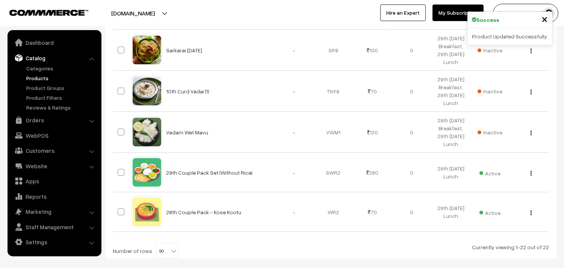
scroll to position [909, 0]
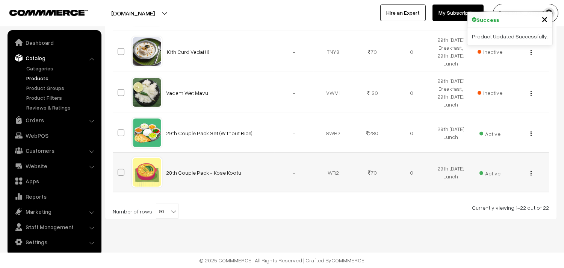
click at [532, 172] on div "View Edit Delete" at bounding box center [529, 172] width 30 height 8
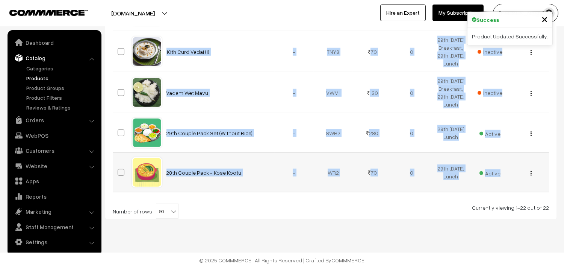
click at [533, 173] on div "View Edit Delete" at bounding box center [529, 172] width 30 height 8
click at [531, 174] on img "button" at bounding box center [531, 173] width 1 height 5
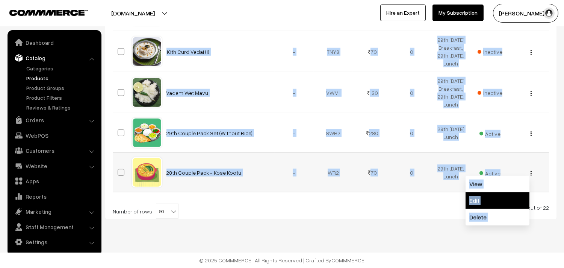
click at [481, 200] on link "Edit" at bounding box center [498, 200] width 64 height 17
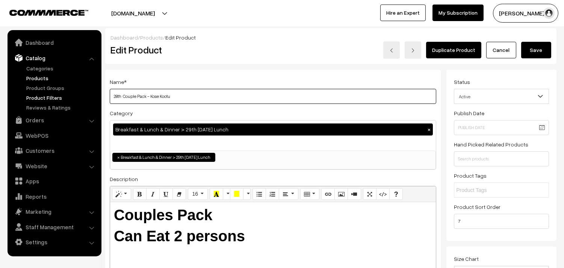
drag, startPoint x: 124, startPoint y: 96, endPoint x: 56, endPoint y: 90, distance: 67.9
drag, startPoint x: 152, startPoint y: 95, endPoint x: 259, endPoint y: 107, distance: 108.1
click at [259, 107] on div "Name * 29th Couple Pack - Kose Kootu Category Breakfast & Lunch & Dinner > 29th…" at bounding box center [273, 191] width 336 height 243
type input "29th Couple Pack - Cucumber Kootu"
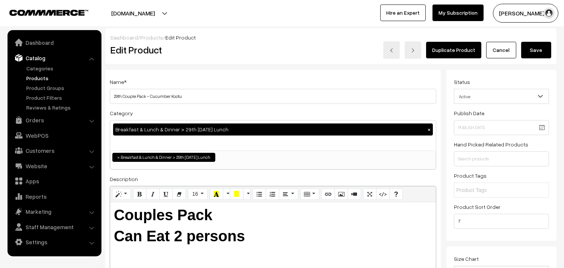
click at [535, 59] on div "Dashboard / Products / Edit Product Edit Product Duplicate Product Cancel Save" at bounding box center [331, 46] width 452 height 36
click at [535, 55] on button "Save" at bounding box center [536, 50] width 30 height 17
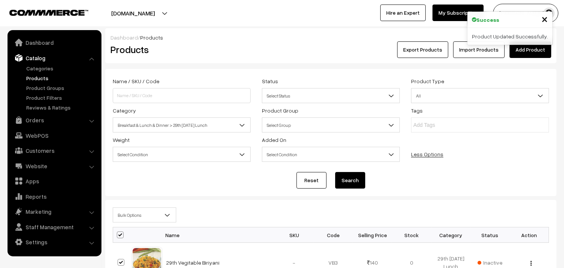
click at [134, 217] on span "Bulk Options" at bounding box center [144, 214] width 63 height 13
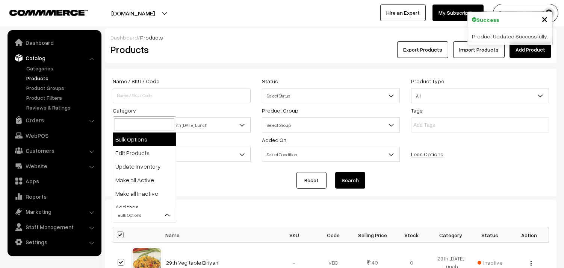
select select "editProduct"
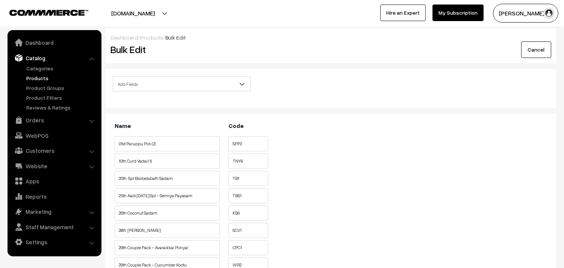
click at [176, 88] on span "Add Fields" at bounding box center [181, 83] width 137 height 13
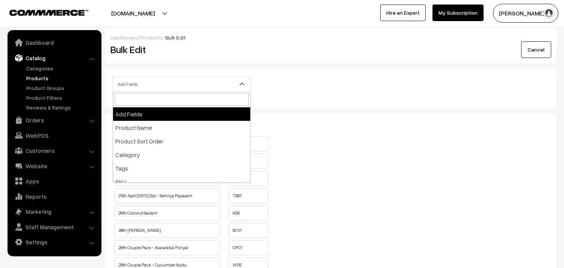
scroll to position [125, 0]
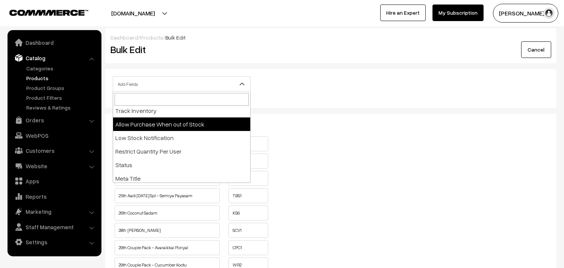
select select "allow-purchase"
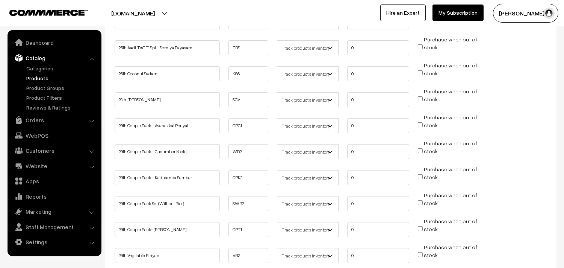
scroll to position [209, 0]
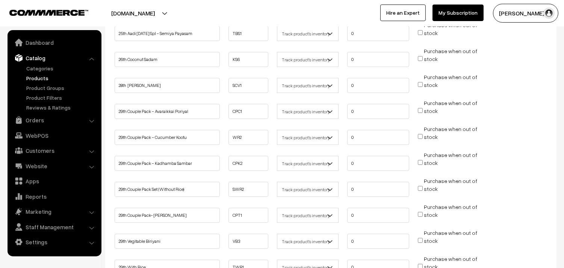
click at [422, 109] on input "Purchase when out of stock" at bounding box center [420, 110] width 5 height 5
checkbox input "true"
click at [420, 134] on input "Purchase when out of stock" at bounding box center [420, 136] width 5 height 5
checkbox input "true"
click at [420, 160] on input "Purchase when out of stock" at bounding box center [420, 162] width 5 height 5
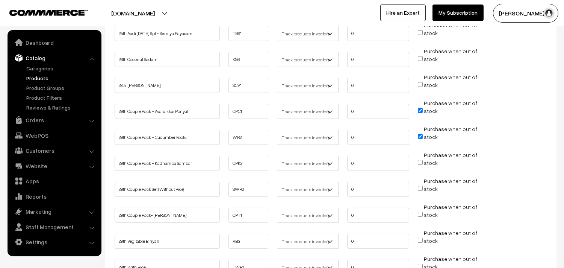
checkbox input "true"
click at [421, 188] on input "Purchase when out of stock" at bounding box center [420, 188] width 5 height 5
checkbox input "true"
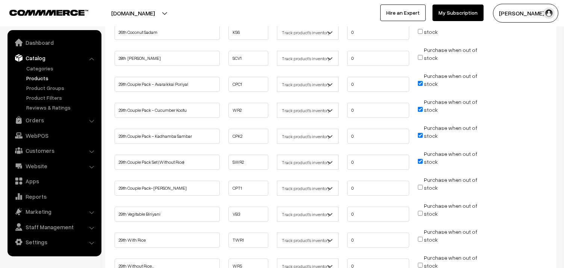
scroll to position [250, 0]
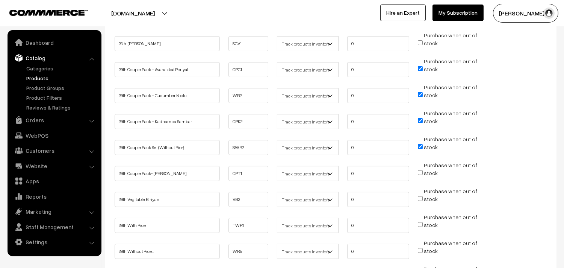
click at [421, 170] on input "Purchase when out of stock" at bounding box center [420, 172] width 5 height 5
checkbox input "true"
click at [419, 197] on input "Purchase when out of stock" at bounding box center [420, 198] width 5 height 5
checkbox input "true"
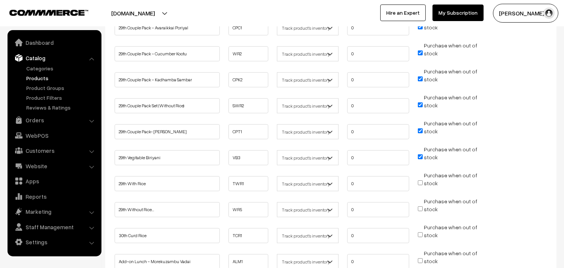
click at [422, 180] on input "Purchase when out of stock" at bounding box center [420, 182] width 5 height 5
checkbox input "true"
click at [419, 206] on input "Purchase when out of stock" at bounding box center [420, 208] width 5 height 5
checkbox input "true"
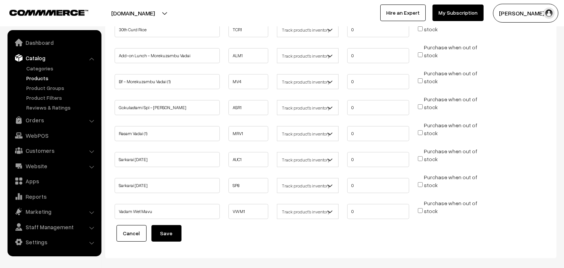
scroll to position [501, 0]
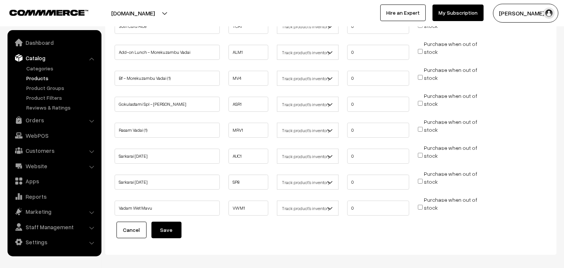
drag, startPoint x: 170, startPoint y: 224, endPoint x: 177, endPoint y: 224, distance: 7.5
click at [170, 224] on button "Save" at bounding box center [167, 229] width 30 height 17
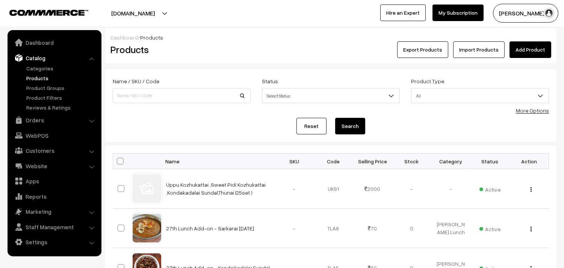
click at [532, 112] on link "More Options" at bounding box center [532, 110] width 33 height 6
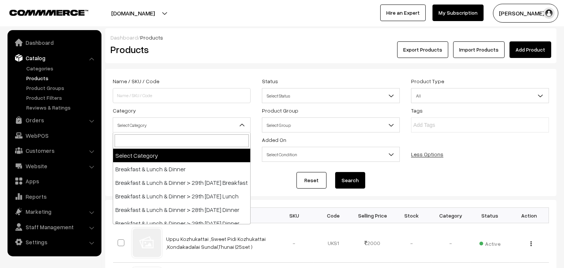
click at [134, 123] on span "Select Category" at bounding box center [181, 124] width 137 height 13
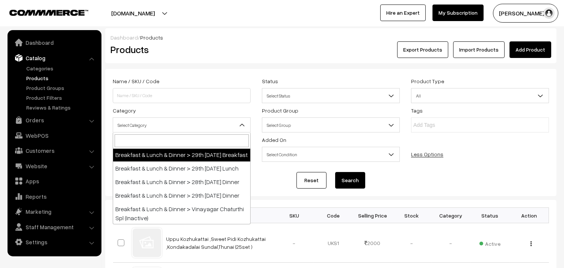
scroll to position [42, 0]
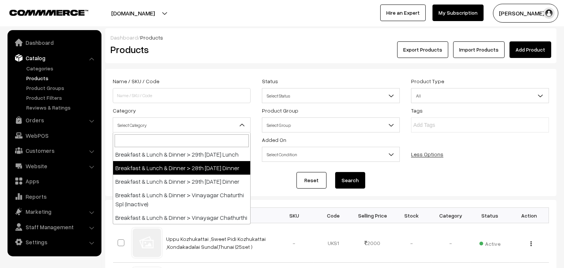
select select "96"
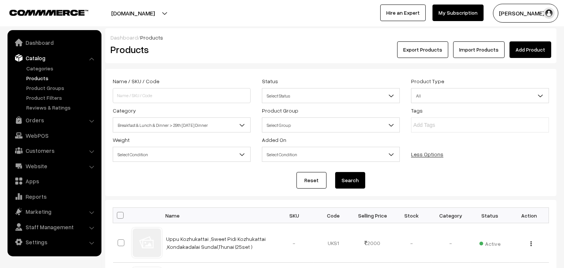
click at [351, 178] on button "Search" at bounding box center [350, 180] width 30 height 17
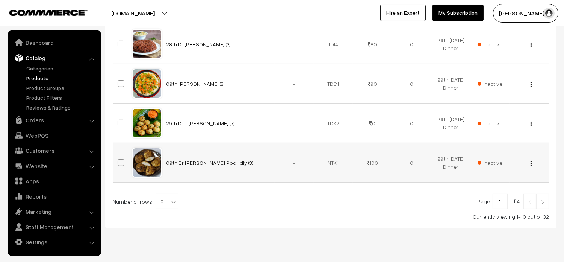
scroll to position [445, 0]
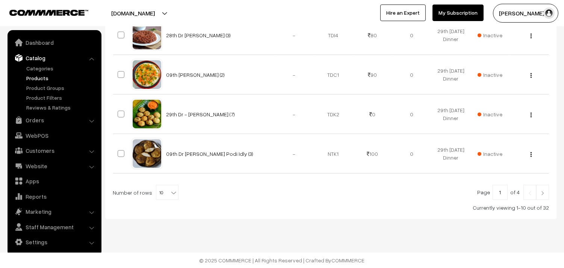
click at [161, 194] on span "10" at bounding box center [167, 192] width 22 height 15
select select "80"
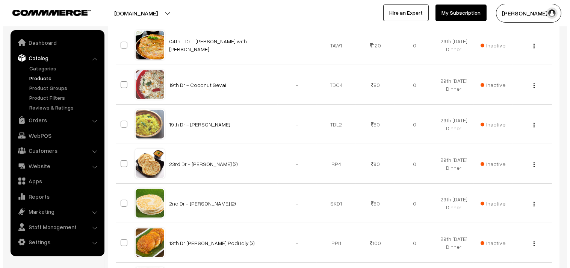
scroll to position [711, 0]
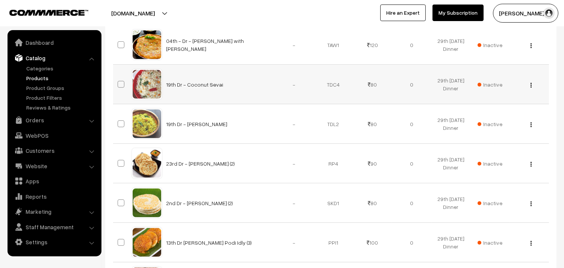
click at [491, 81] on span "Inactive" at bounding box center [490, 84] width 25 height 8
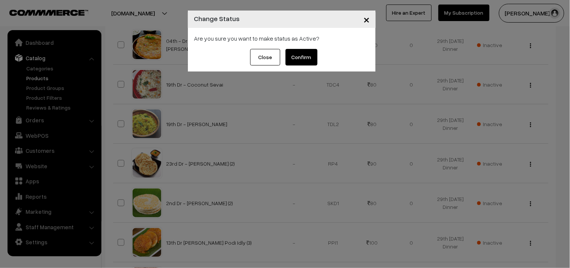
click at [292, 58] on button "Confirm" at bounding box center [302, 57] width 32 height 17
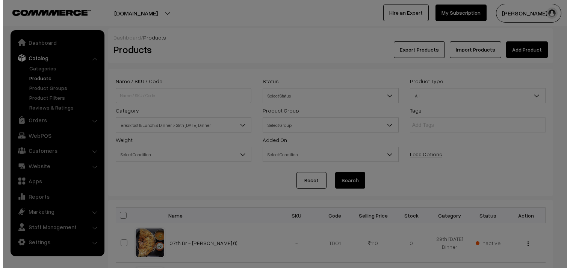
scroll to position [711, 0]
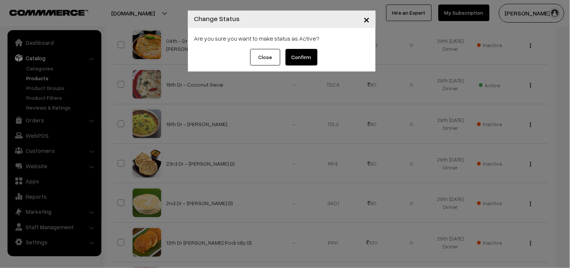
click at [303, 63] on button "Confirm" at bounding box center [302, 57] width 32 height 17
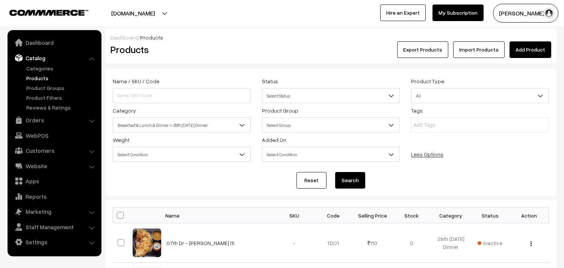
scroll to position [711, 0]
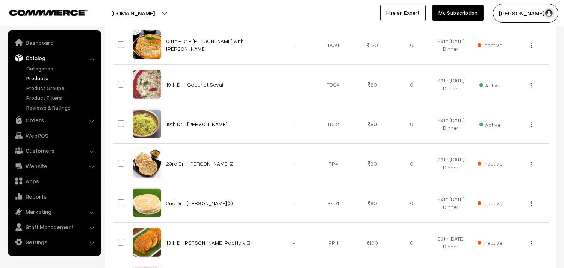
click at [531, 86] on img "button" at bounding box center [531, 85] width 1 height 5
click at [491, 107] on link "Edit" at bounding box center [498, 112] width 64 height 17
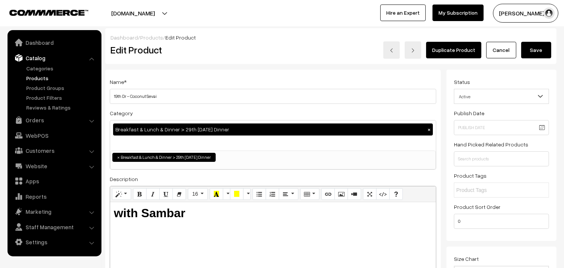
drag, startPoint x: 121, startPoint y: 95, endPoint x: 84, endPoint y: 93, distance: 36.5
click at [206, 97] on input "19th Dr - Coconut Sevai" at bounding box center [273, 96] width 327 height 15
click at [115, 95] on input "19th Dr - Coconut Sevai" at bounding box center [273, 96] width 327 height 15
type input "29th Dr - Coconut Sevai"
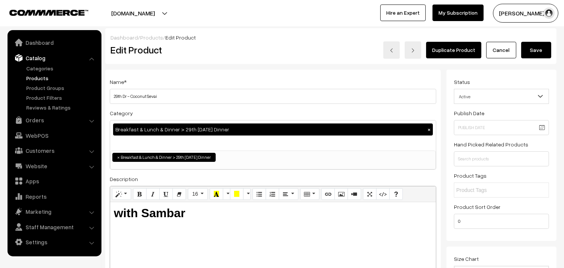
click at [529, 50] on button "Save" at bounding box center [536, 50] width 30 height 17
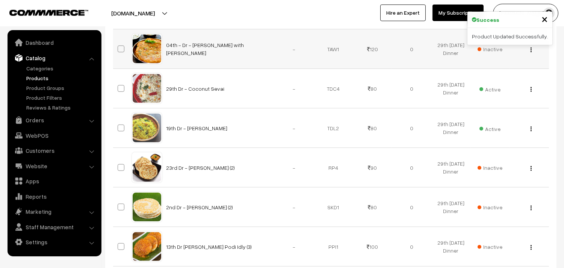
scroll to position [710, 0]
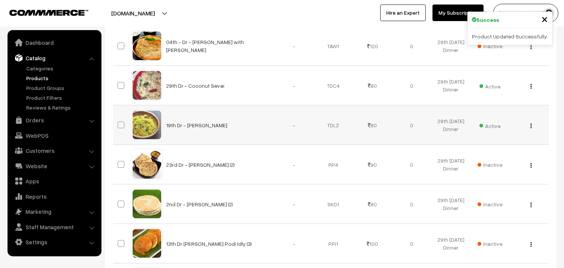
click at [531, 127] on img "button" at bounding box center [531, 125] width 1 height 5
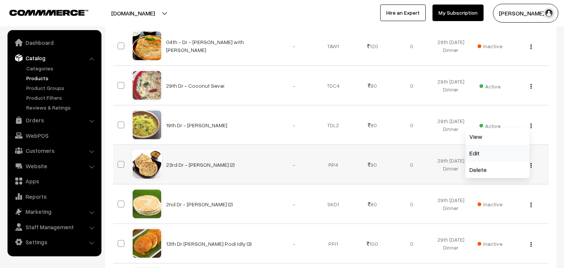
click at [492, 147] on link "Edit" at bounding box center [498, 153] width 64 height 17
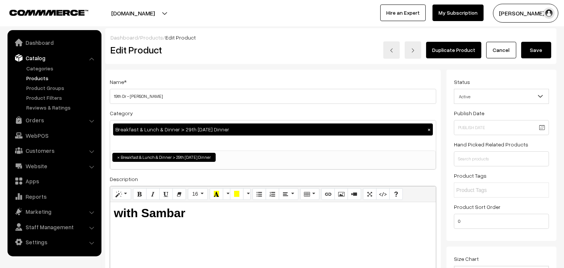
click at [115, 95] on h3 "Adjust Quantity" at bounding box center [139, 104] width 67 height 25
click at [223, 106] on div "Name * 19th Dr - Lemon Sevai Category Breakfast & Lunch & Dinner > 29th Friday …" at bounding box center [273, 191] width 336 height 243
click at [179, 98] on input "19th Dr - Lemon Sevai" at bounding box center [273, 96] width 327 height 15
click at [115, 94] on input "19th Dr - Lemon Sevai" at bounding box center [273, 96] width 327 height 15
type input "29th Dr - [PERSON_NAME]"
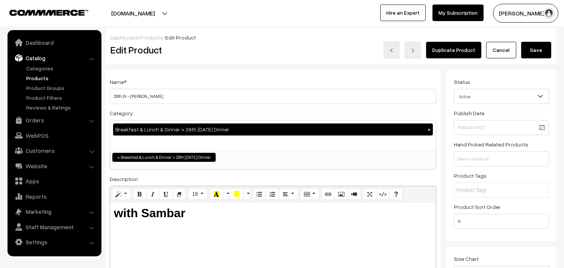
click at [540, 53] on button "Save" at bounding box center [536, 50] width 30 height 17
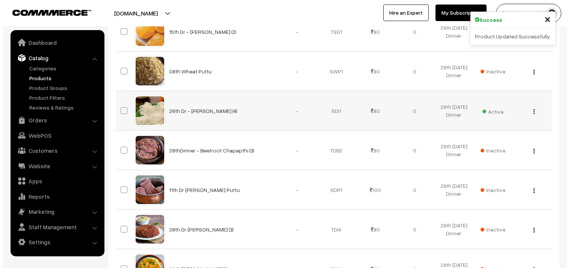
scroll to position [250, 0]
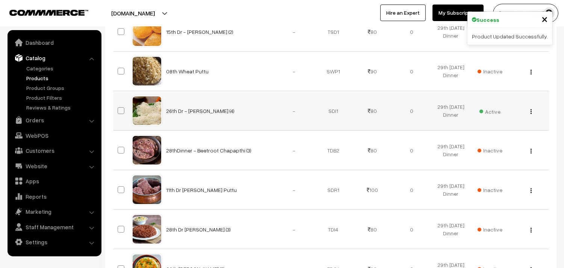
click at [491, 109] on span "Active" at bounding box center [490, 111] width 21 height 10
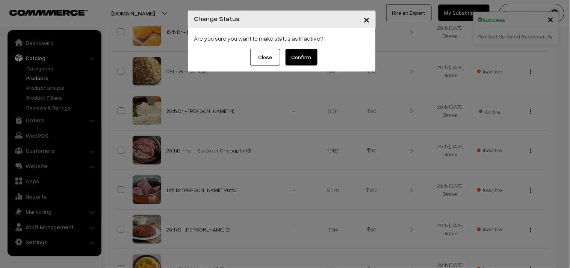
click at [305, 58] on button "Confirm" at bounding box center [302, 57] width 32 height 17
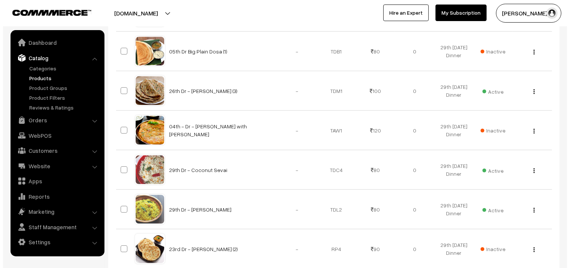
scroll to position [626, 0]
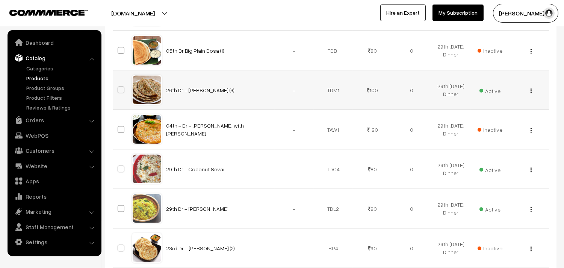
click at [483, 86] on span "Active" at bounding box center [490, 90] width 21 height 10
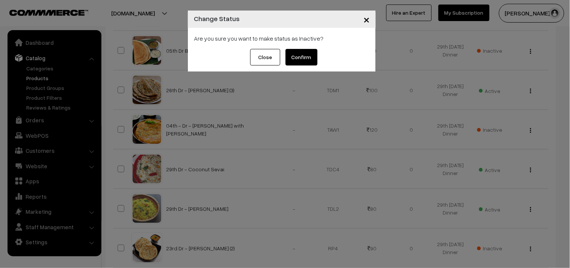
click at [306, 52] on button "Confirm" at bounding box center [302, 57] width 32 height 17
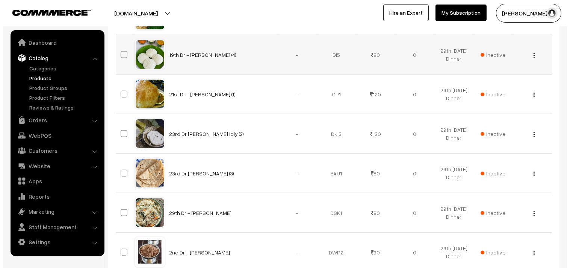
scroll to position [1220, 0]
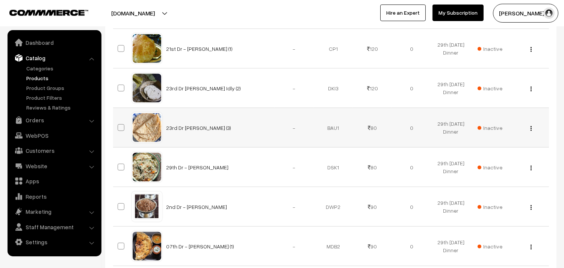
click at [484, 130] on span "Inactive" at bounding box center [490, 128] width 25 height 8
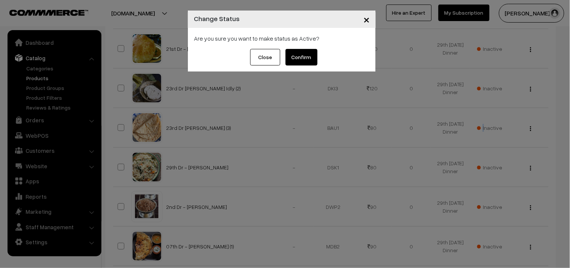
click at [312, 61] on button "Confirm" at bounding box center [302, 57] width 32 height 17
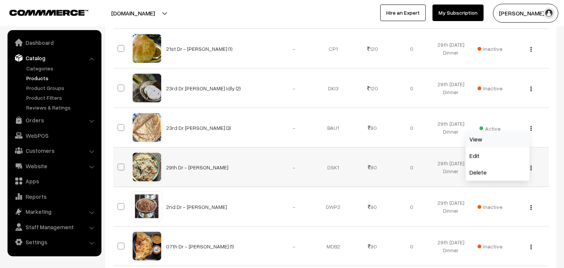
click at [480, 147] on link "View" at bounding box center [498, 139] width 64 height 17
click at [480, 149] on td "Inactive" at bounding box center [490, 166] width 39 height 39
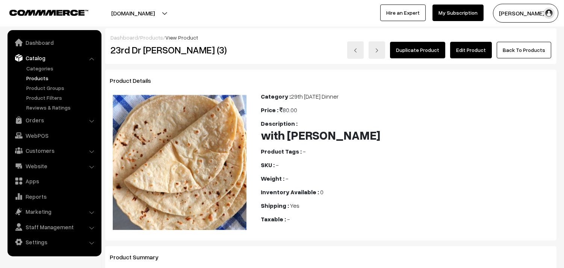
click at [532, 50] on link "Back To Products" at bounding box center [524, 50] width 55 height 17
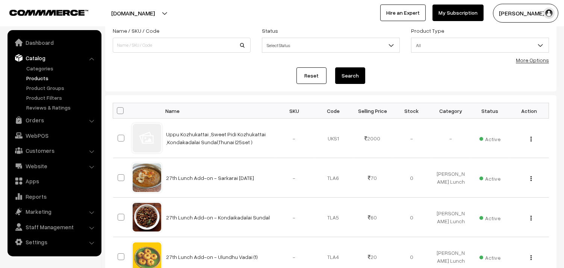
scroll to position [42, 0]
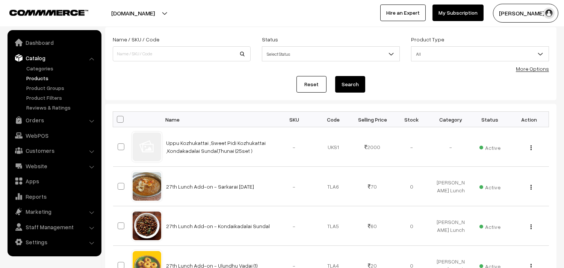
click at [538, 69] on link "More Options" at bounding box center [532, 68] width 33 height 6
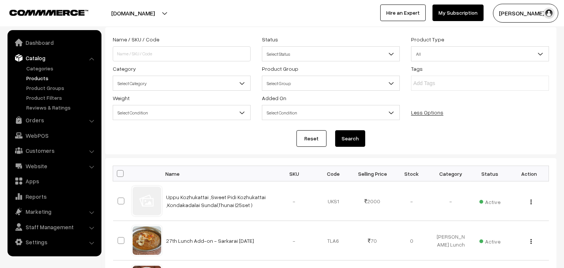
click at [146, 84] on span "Select Category" at bounding box center [181, 83] width 137 height 13
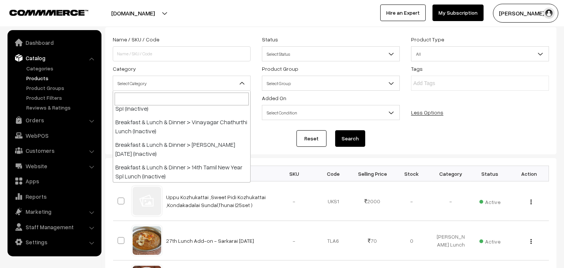
scroll to position [83, 0]
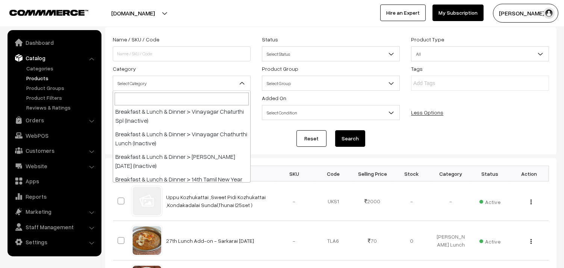
select select "96"
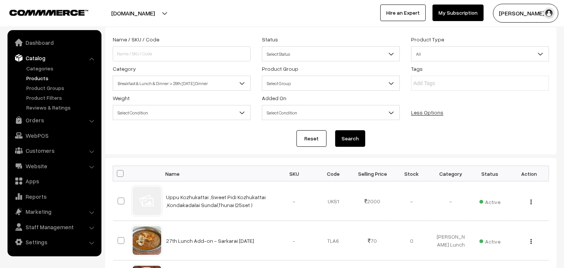
click at [358, 138] on button "Search" at bounding box center [350, 138] width 30 height 17
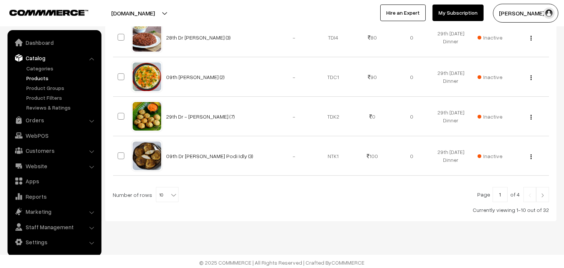
scroll to position [445, 0]
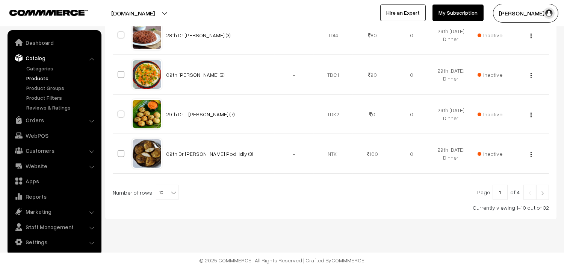
click at [171, 187] on span at bounding box center [175, 190] width 8 height 10
select select "90"
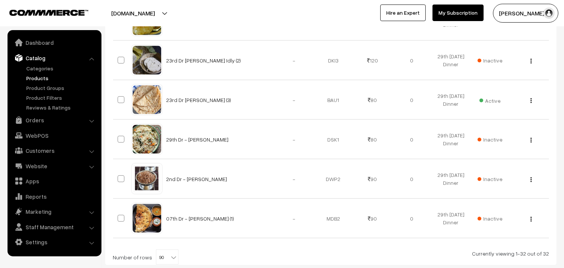
scroll to position [1253, 0]
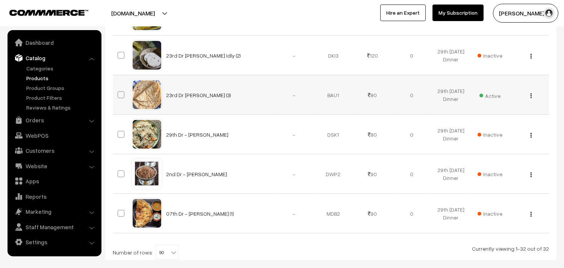
click at [532, 97] on button "button" at bounding box center [531, 95] width 2 height 6
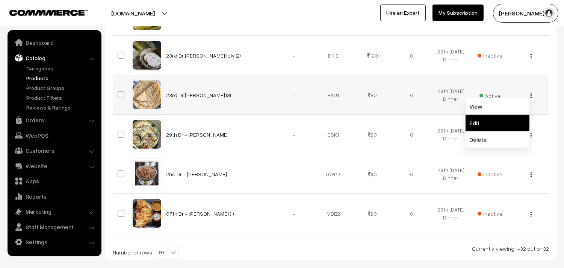
click at [495, 117] on link "Edit" at bounding box center [498, 123] width 64 height 17
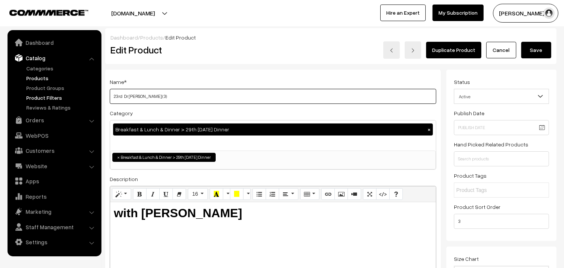
drag, startPoint x: 123, startPoint y: 95, endPoint x: 74, endPoint y: 97, distance: 48.5
type input "29th Dr [PERSON_NAME] (3)"
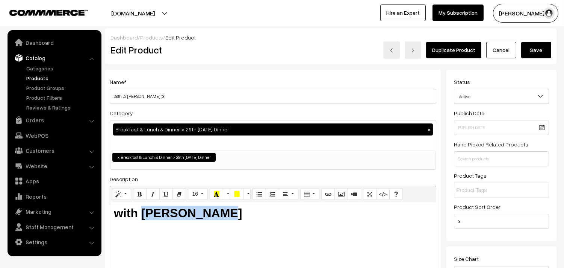
drag, startPoint x: 141, startPoint y: 209, endPoint x: 290, endPoint y: 223, distance: 150.3
click at [290, 223] on div "with Aloo Kuruma" at bounding box center [273, 249] width 326 height 94
click at [214, 209] on b "with PasiparuppuDhall" at bounding box center [179, 213] width 130 height 14
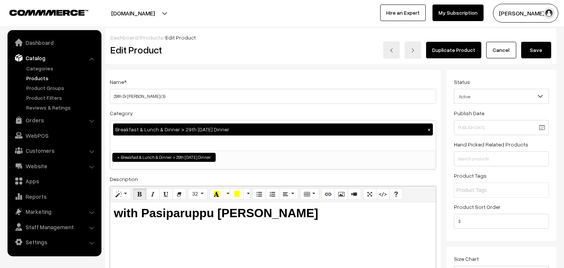
click at [539, 46] on button "Save" at bounding box center [536, 50] width 30 height 17
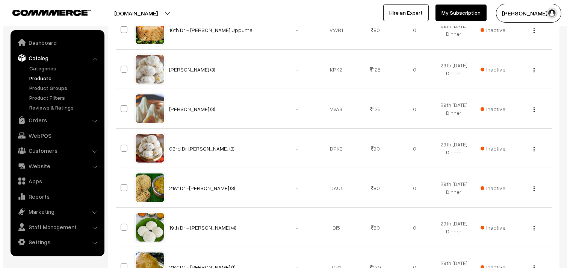
scroll to position [1086, 0]
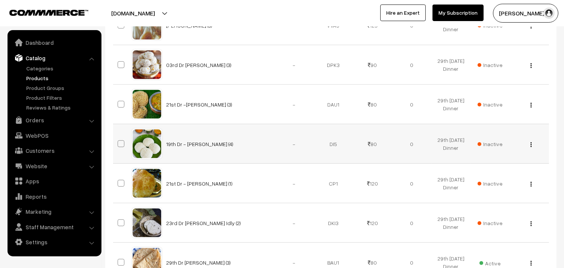
click at [490, 144] on span "Inactive" at bounding box center [490, 144] width 25 height 8
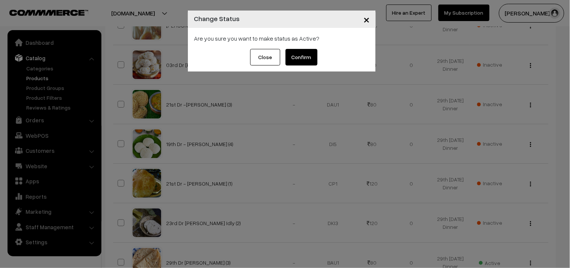
click at [306, 62] on button "Confirm" at bounding box center [302, 57] width 32 height 17
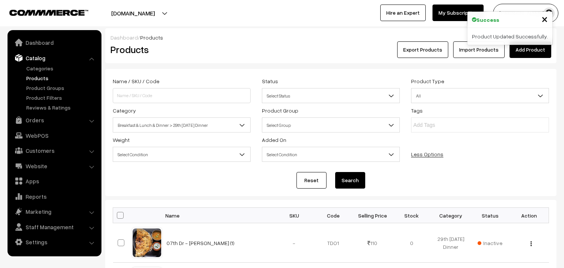
scroll to position [1086, 0]
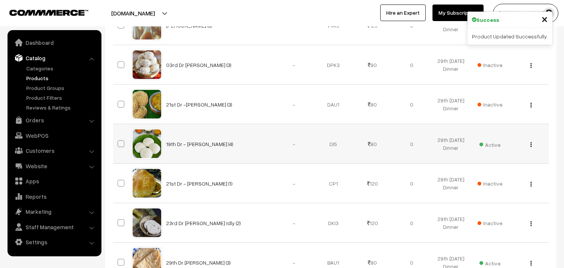
drag, startPoint x: 0, startPoint y: 0, endPoint x: 531, endPoint y: 147, distance: 551.1
click at [532, 147] on button "button" at bounding box center [531, 144] width 2 height 6
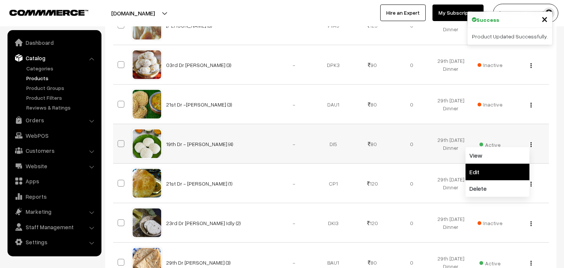
click at [476, 170] on link "Edit" at bounding box center [498, 172] width 64 height 17
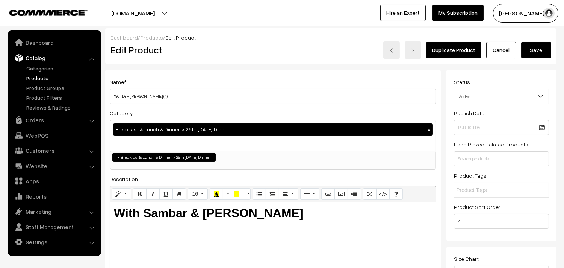
drag, startPoint x: 120, startPoint y: 96, endPoint x: 73, endPoint y: 91, distance: 47.2
type input "29th Dr - [PERSON_NAME] (4)"
click at [538, 47] on button "Save" at bounding box center [536, 50] width 30 height 17
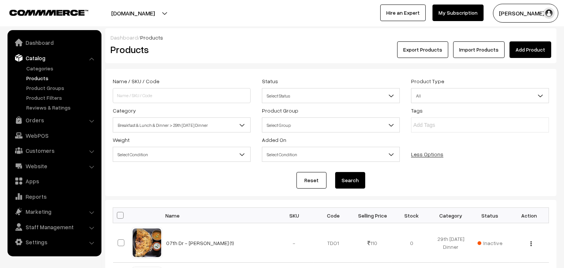
click at [123, 215] on span at bounding box center [120, 215] width 7 height 7
click at [118, 215] on input "checkbox" at bounding box center [115, 214] width 5 height 5
checkbox input "true"
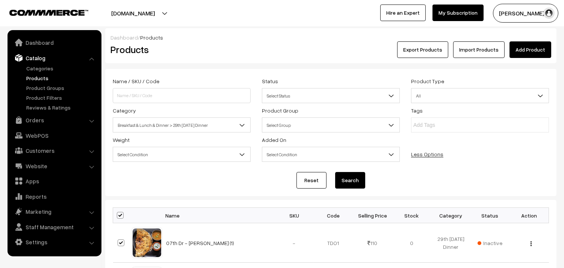
checkbox input "true"
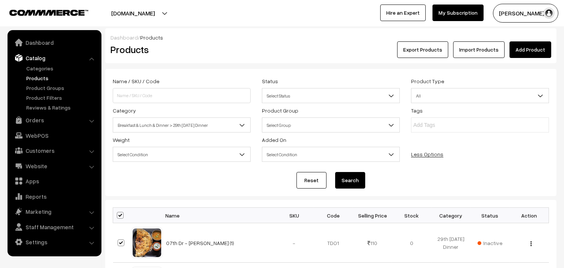
checkbox input "true"
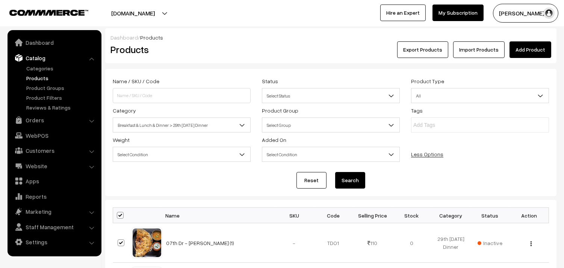
checkbox input "true"
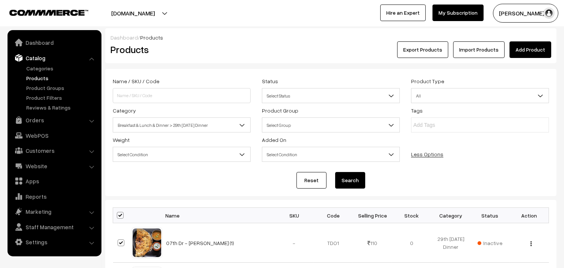
checkbox input "true"
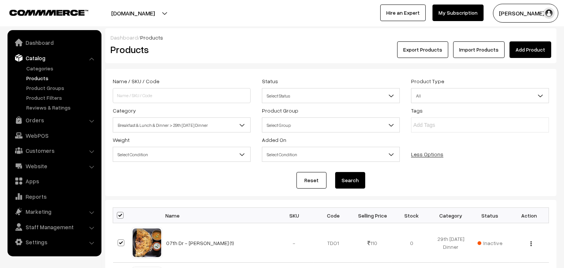
checkbox input "true"
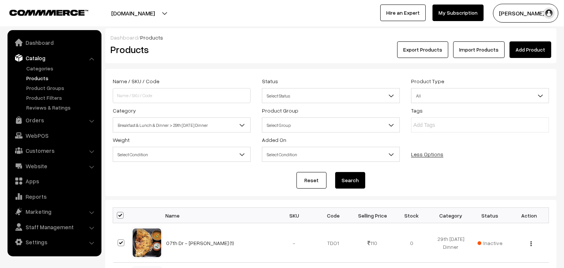
checkbox input "true"
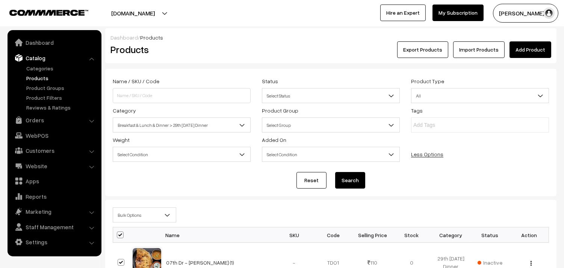
click at [130, 215] on span "Bulk Options" at bounding box center [144, 214] width 63 height 13
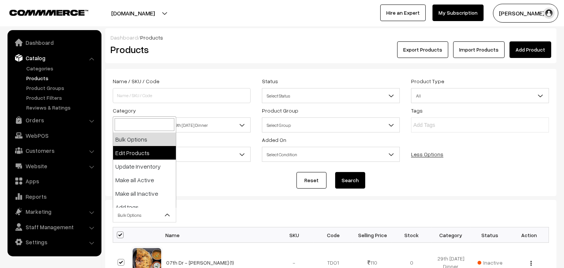
select select "editProduct"
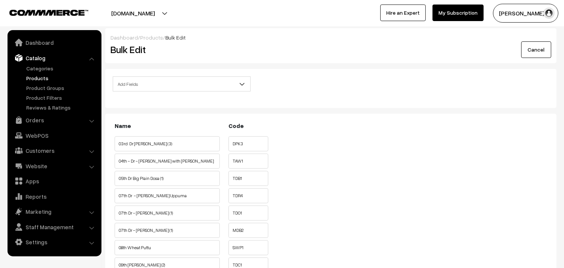
click at [150, 77] on span "Add Fields" at bounding box center [181, 83] width 137 height 13
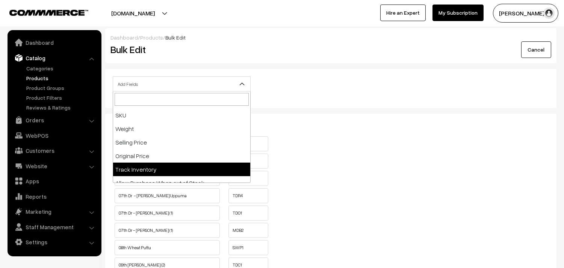
scroll to position [125, 0]
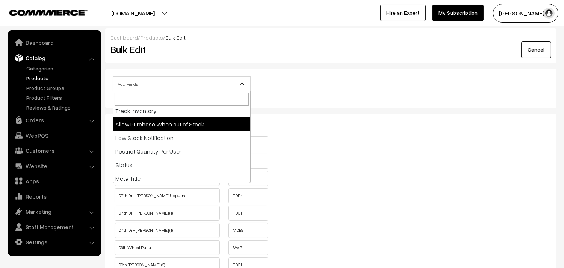
select select "allow-purchase"
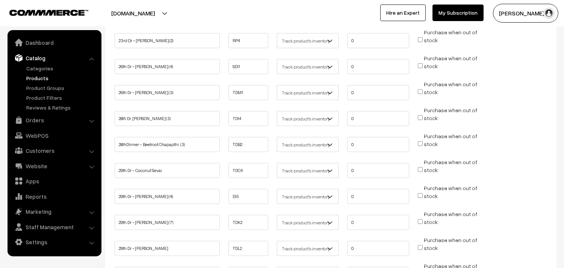
scroll to position [585, 0]
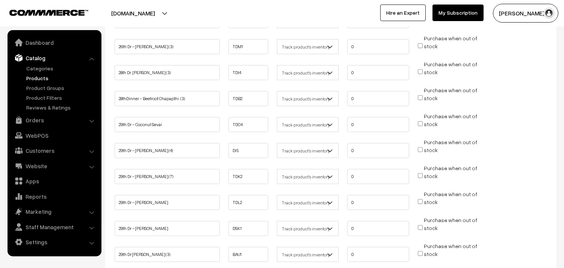
click at [422, 121] on input "Purchase when out of stock" at bounding box center [420, 123] width 5 height 5
checkbox input "true"
click at [420, 199] on input "Purchase when out of stock" at bounding box center [420, 201] width 5 height 5
checkbox input "true"
click at [422, 147] on input "Purchase when out of stock" at bounding box center [420, 149] width 5 height 5
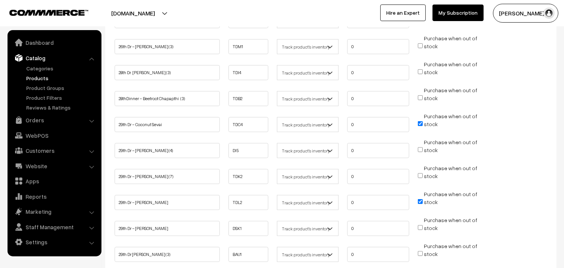
checkbox input "true"
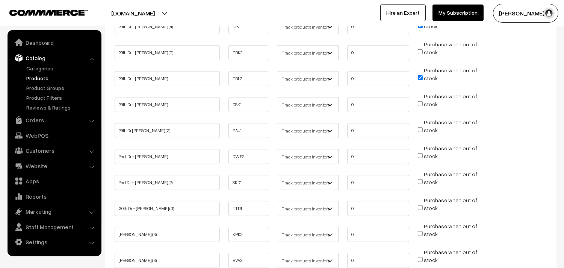
scroll to position [710, 0]
click at [417, 122] on li "Purchase when out of stock" at bounding box center [448, 126] width 65 height 19
click at [418, 126] on input "Purchase when out of stock" at bounding box center [420, 128] width 5 height 5
checkbox input "true"
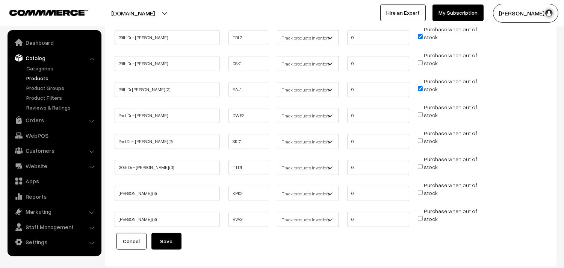
scroll to position [791, 0]
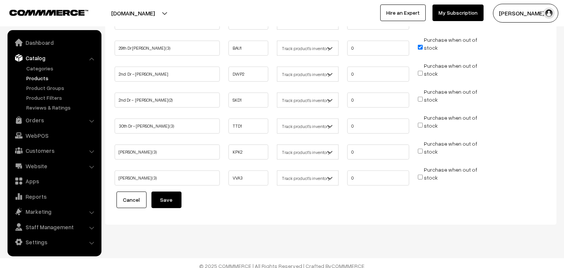
click at [162, 194] on button "Save" at bounding box center [167, 199] width 30 height 17
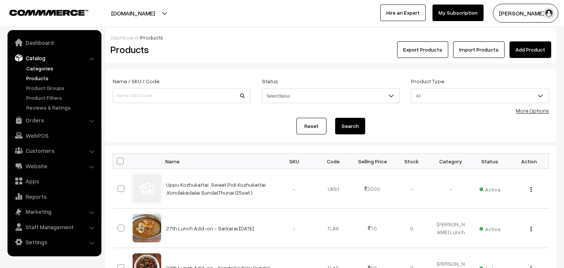
click at [42, 67] on link "Categories" at bounding box center [61, 68] width 74 height 8
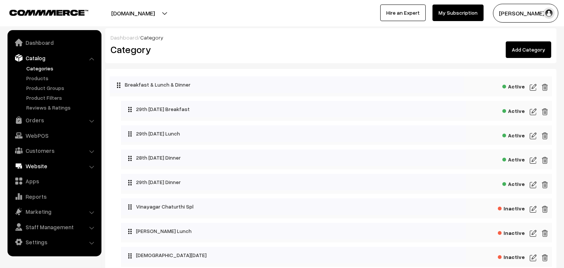
click at [38, 162] on link "Website" at bounding box center [53, 166] width 89 height 14
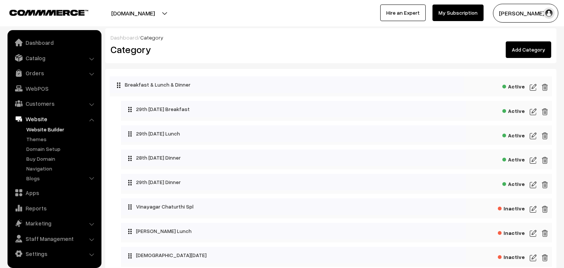
click at [42, 129] on link "Website Builder" at bounding box center [61, 129] width 74 height 8
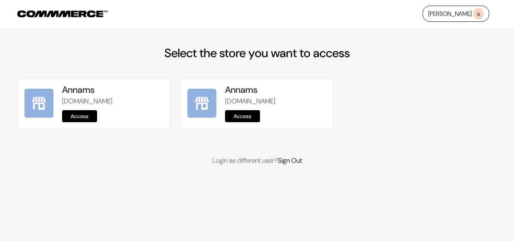
click at [81, 117] on link "Access" at bounding box center [79, 116] width 35 height 12
click at [79, 119] on link "Access" at bounding box center [79, 116] width 35 height 12
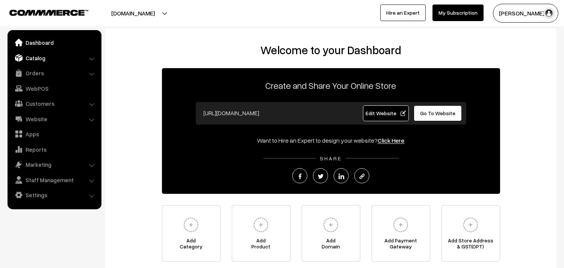
click at [38, 59] on link "Catalog" at bounding box center [53, 58] width 89 height 14
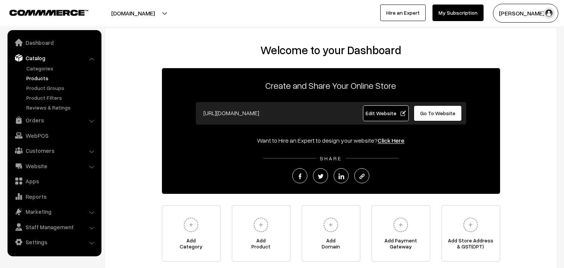
click at [35, 77] on link "Products" at bounding box center [61, 78] width 74 height 8
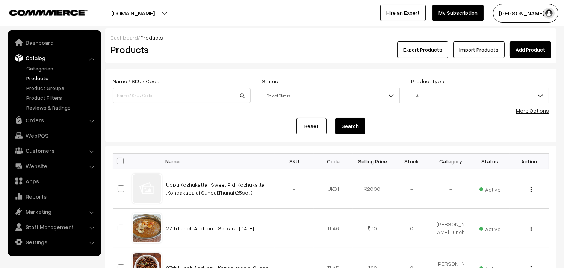
click at [538, 118] on div "Reset Search" at bounding box center [331, 126] width 436 height 17
click at [538, 111] on link "More Options" at bounding box center [532, 110] width 33 height 6
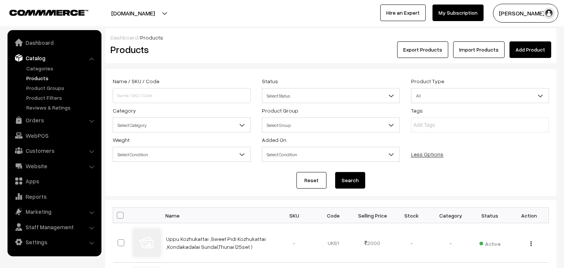
click at [145, 122] on span "Select Category" at bounding box center [181, 124] width 137 height 13
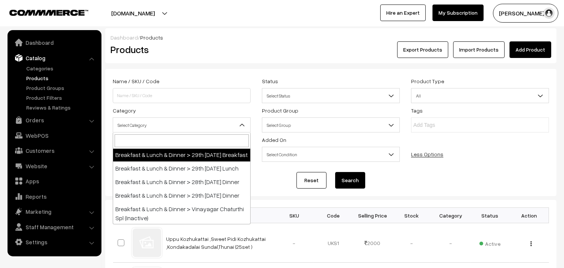
scroll to position [42, 0]
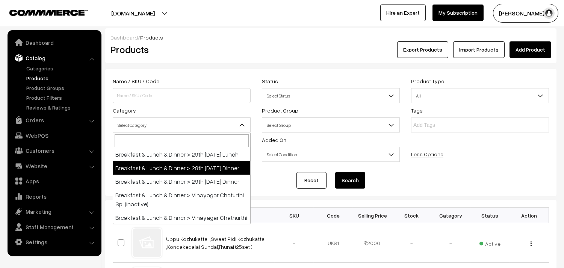
select select "68"
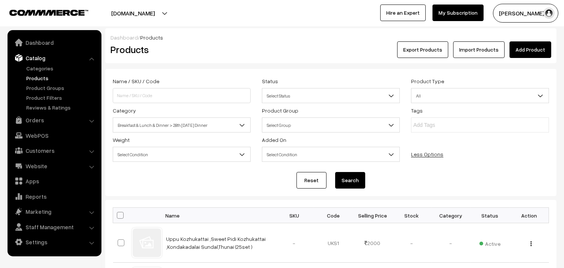
click at [349, 182] on button "Search" at bounding box center [350, 180] width 30 height 17
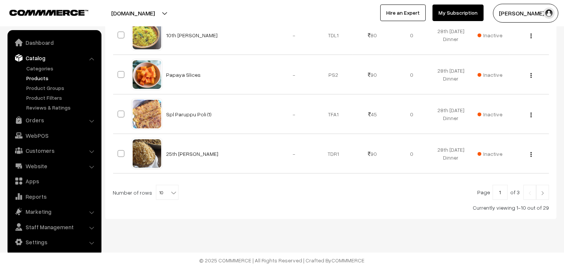
scroll to position [445, 0]
click at [170, 191] on b at bounding box center [174, 193] width 8 height 8
select select "90"
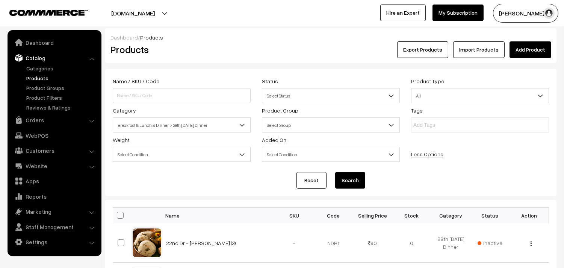
click at [151, 123] on span "Breakfast & Lunch & Dinner > 28th [DATE] Dinner" at bounding box center [181, 124] width 137 height 13
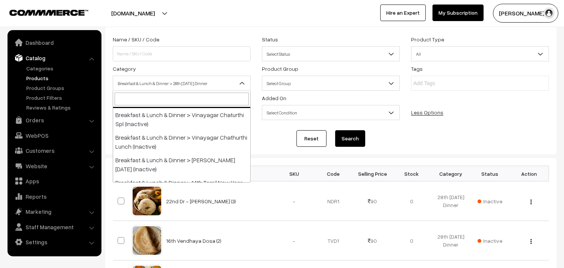
scroll to position [83, 0]
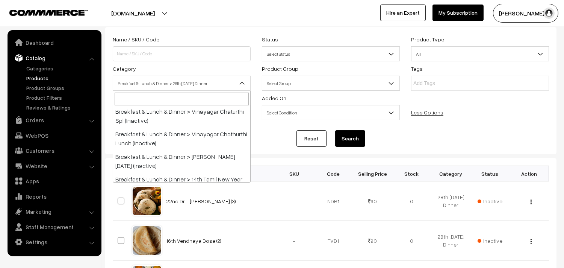
select select "96"
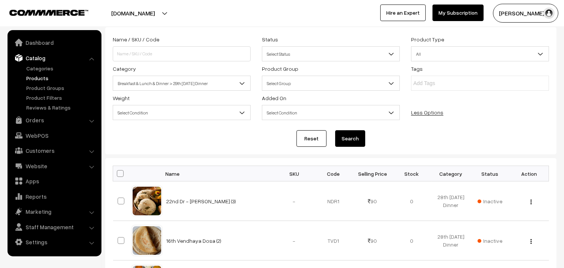
click at [344, 138] on button "Search" at bounding box center [350, 138] width 30 height 17
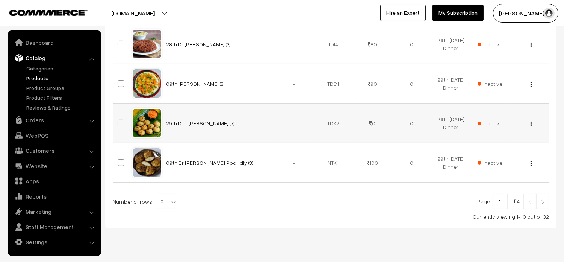
scroll to position [445, 0]
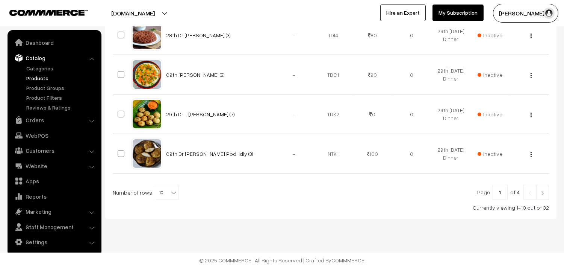
click at [170, 189] on b at bounding box center [174, 193] width 8 height 8
select select "90"
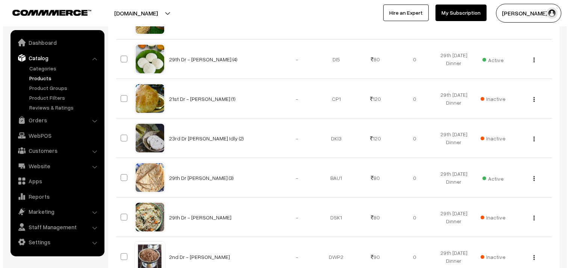
scroll to position [1253, 0]
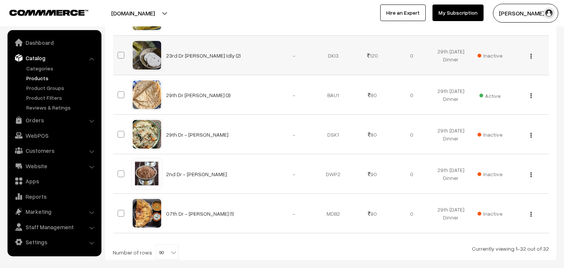
click at [502, 56] on td "Inactive" at bounding box center [490, 55] width 39 height 39
click at [494, 57] on span "Inactive" at bounding box center [490, 56] width 25 height 8
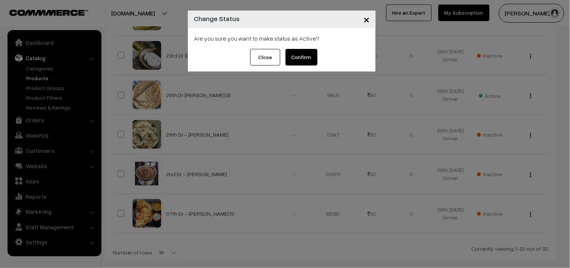
click at [307, 48] on div "Are you sure you want to make status as Active?" at bounding box center [282, 38] width 188 height 21
click at [301, 55] on button "Confirm" at bounding box center [302, 57] width 32 height 17
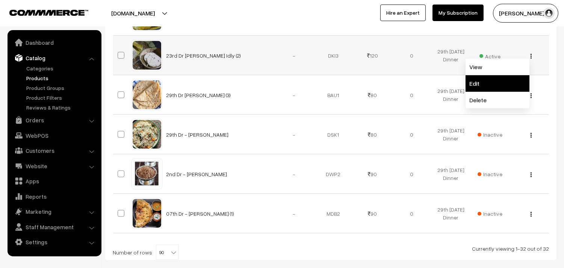
click at [482, 81] on link "Edit" at bounding box center [498, 83] width 64 height 17
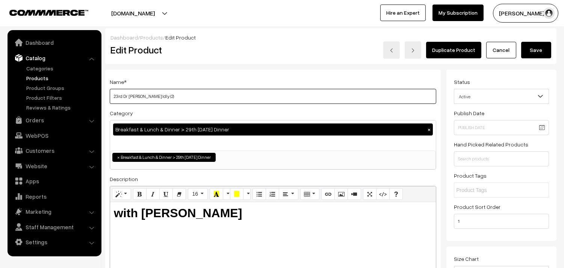
drag, startPoint x: 128, startPoint y: 97, endPoint x: 106, endPoint y: 97, distance: 22.2
click at [106, 97] on div "Name * 23rd Dr Kancheepuram Idly (2) Category Breakfast & Lunch & Dinner > 29th…" at bounding box center [273, 191] width 336 height 243
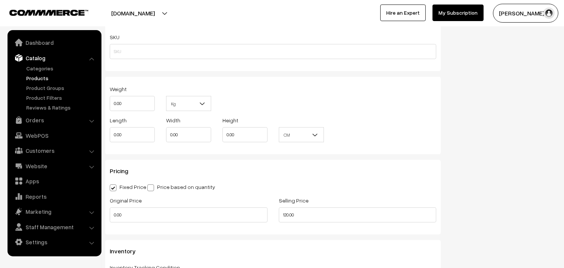
scroll to position [668, 0]
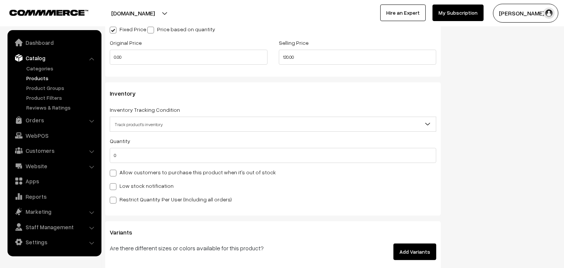
type input "30th dr [PERSON_NAME] (2)"
click at [141, 172] on label "Allow customers to purchase this product when it's out of stock" at bounding box center [193, 172] width 166 height 8
click at [115, 172] on input "Allow customers to purchase this product when it's out of stock" at bounding box center [112, 171] width 5 height 5
checkbox input "true"
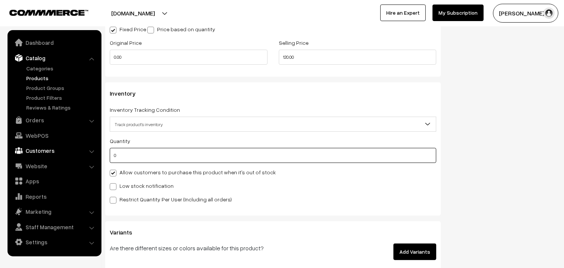
drag, startPoint x: 84, startPoint y: 155, endPoint x: 78, endPoint y: 155, distance: 6.4
click at [78, 155] on body "Thank you for showing interest. Our team will call you shortly. Close annamfood…" at bounding box center [282, 8] width 564 height 1353
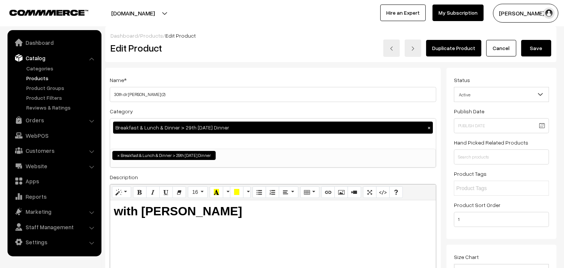
scroll to position [0, 0]
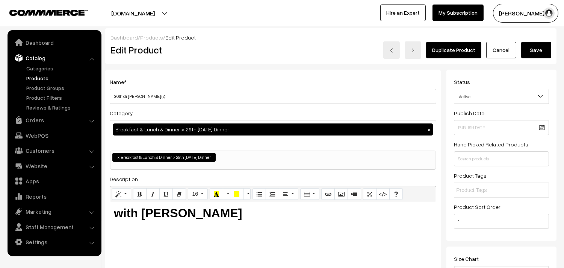
type input "100"
click at [535, 50] on button "Save" at bounding box center [536, 50] width 30 height 17
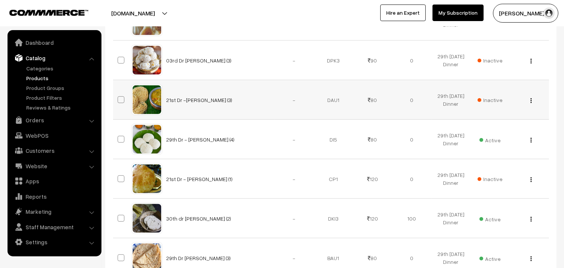
scroll to position [1087, 0]
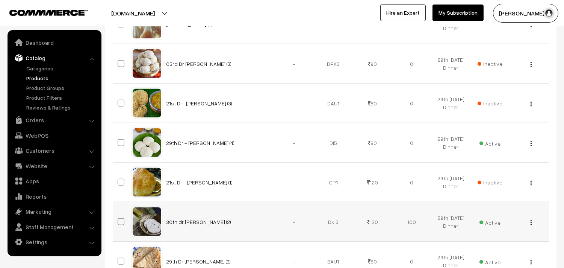
click at [532, 223] on button "button" at bounding box center [531, 222] width 2 height 6
click at [488, 246] on link "Edit" at bounding box center [498, 249] width 64 height 17
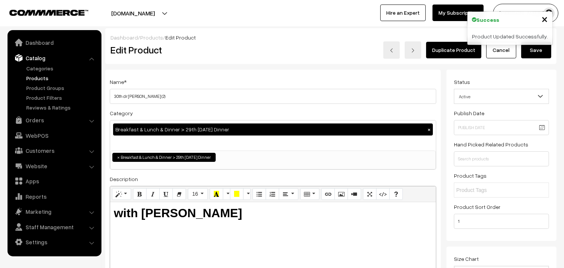
click at [125, 96] on input "30th dr Kancheepuram Idly (2)" at bounding box center [273, 96] width 327 height 15
type input "30th Dr [PERSON_NAME] (2)"
click at [531, 49] on button "Save" at bounding box center [536, 50] width 30 height 17
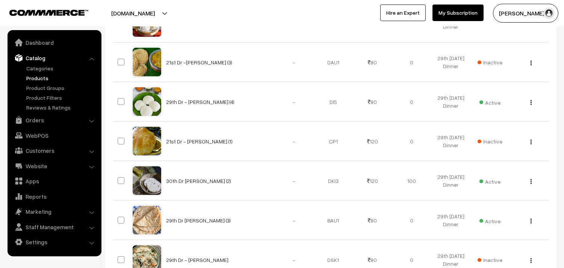
scroll to position [1170, 0]
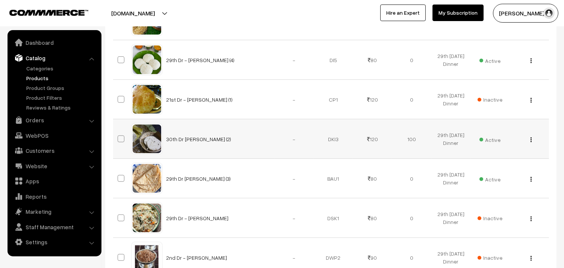
click at [531, 140] on img "button" at bounding box center [531, 139] width 1 height 5
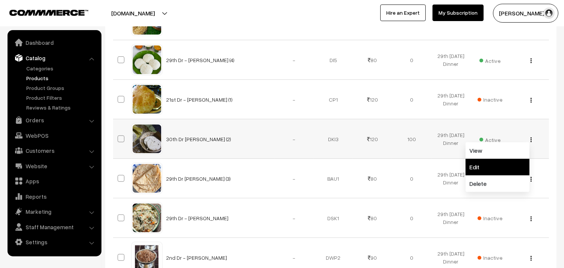
click at [495, 164] on link "Edit" at bounding box center [498, 167] width 64 height 17
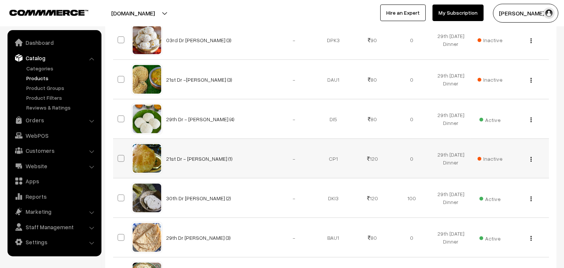
scroll to position [1170, 0]
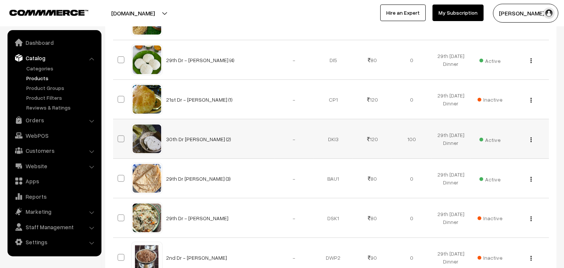
click at [532, 141] on button "button" at bounding box center [531, 139] width 2 height 6
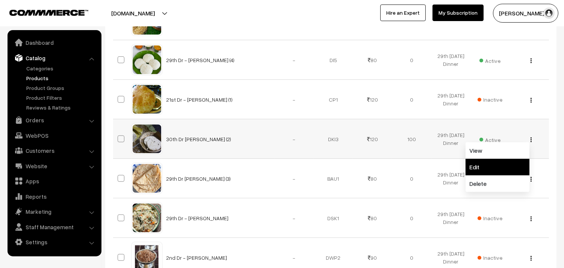
click at [497, 162] on link "Edit" at bounding box center [498, 167] width 64 height 17
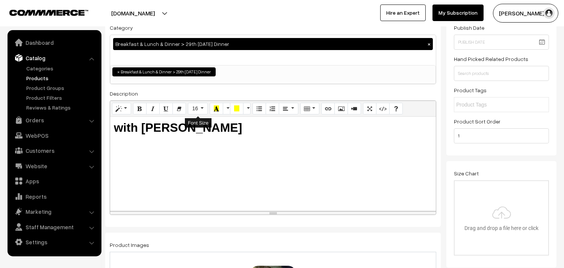
scroll to position [42, 0]
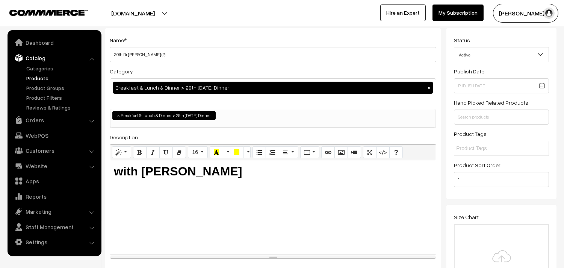
click at [430, 88] on button "×" at bounding box center [429, 87] width 7 height 7
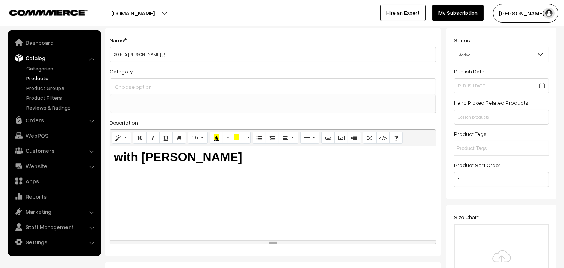
scroll to position [6, 0]
click at [178, 87] on input at bounding box center [273, 87] width 320 height 11
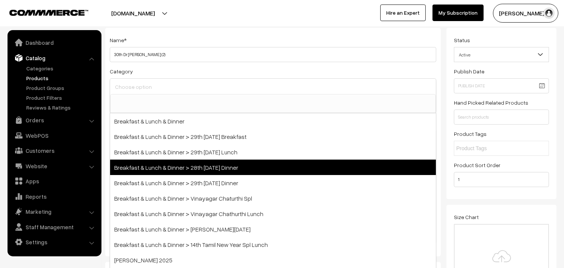
click at [246, 168] on span "Breakfast & Lunch & Dinner > 28th [DATE] Dinner" at bounding box center [273, 166] width 326 height 15
select select "68"
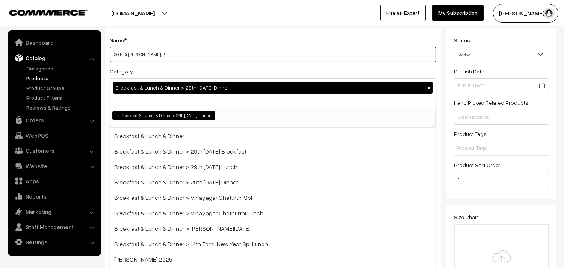
click at [312, 56] on input "30th Dr Kancheepuram Idly (2)" at bounding box center [273, 54] width 327 height 15
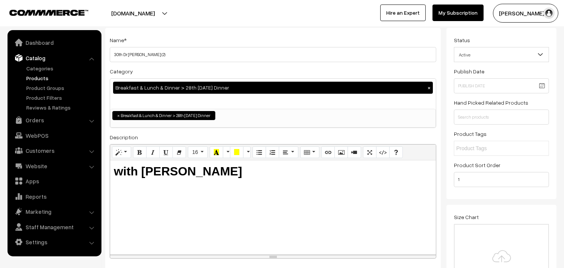
click at [321, 21] on div "sundararajan s… My Profile Refer & Earn Support Switch Store Sign Out Hire an E…" at bounding box center [425, 13] width 286 height 19
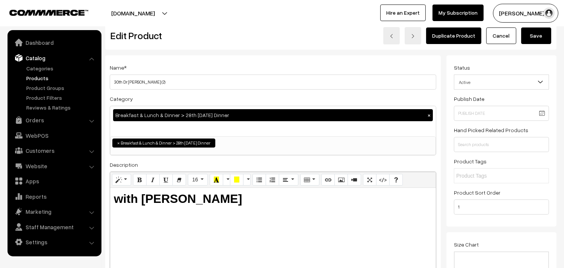
scroll to position [0, 0]
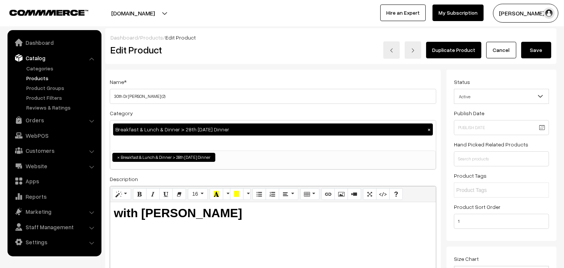
click at [539, 49] on button "Save" at bounding box center [536, 50] width 30 height 17
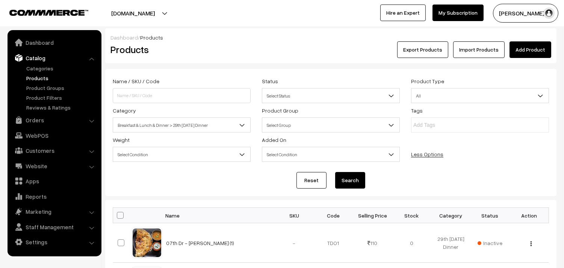
click at [43, 73] on ul "Categories" at bounding box center [54, 87] width 90 height 47
click at [35, 73] on ul "Categories" at bounding box center [54, 87] width 90 height 47
click at [35, 74] on link "Products" at bounding box center [61, 78] width 74 height 8
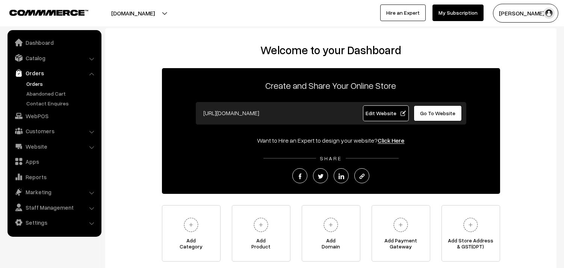
click at [33, 82] on link "Orders" at bounding box center [61, 84] width 74 height 8
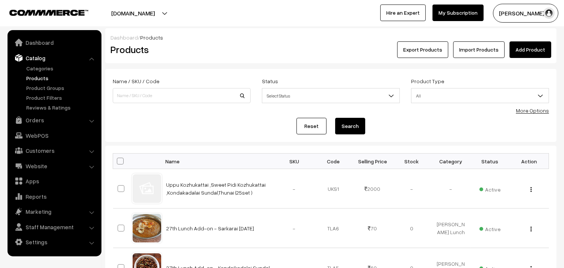
click at [529, 111] on link "More Options" at bounding box center [532, 110] width 33 height 6
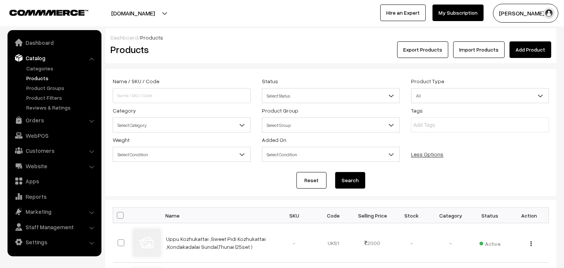
click at [173, 122] on span "Select Category" at bounding box center [181, 124] width 137 height 13
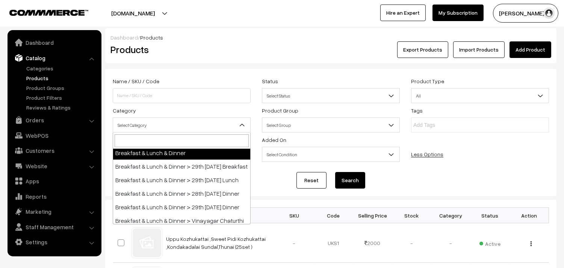
scroll to position [42, 0]
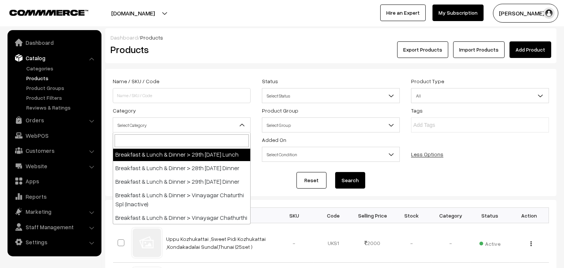
select select "95"
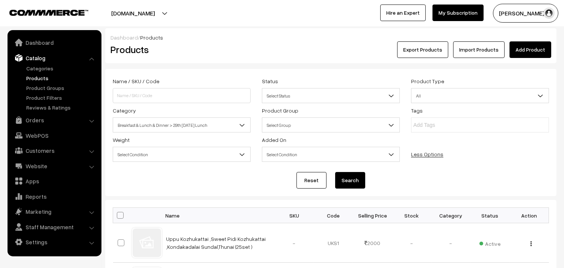
click at [357, 183] on button "Search" at bounding box center [350, 180] width 30 height 17
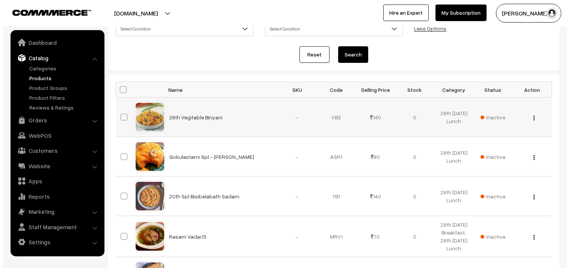
scroll to position [125, 0]
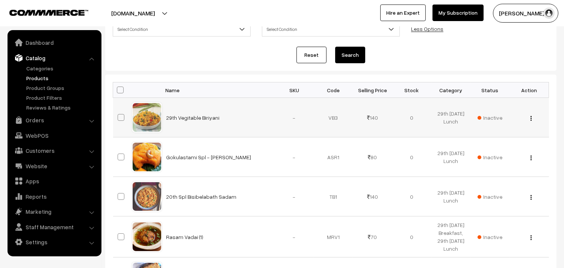
click at [499, 118] on span "Inactive" at bounding box center [490, 118] width 25 height 8
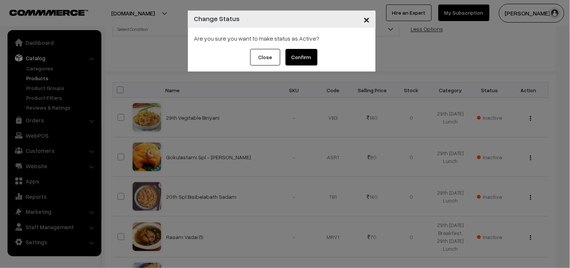
click at [300, 56] on button "Confirm" at bounding box center [302, 57] width 32 height 17
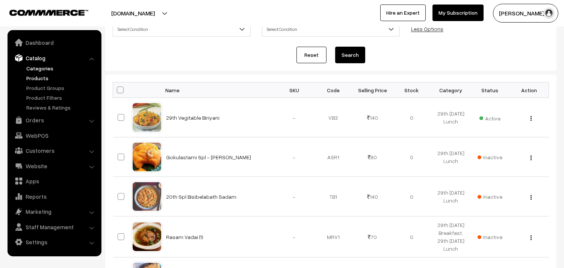
scroll to position [125, 0]
click at [40, 114] on link "Orders" at bounding box center [53, 120] width 89 height 14
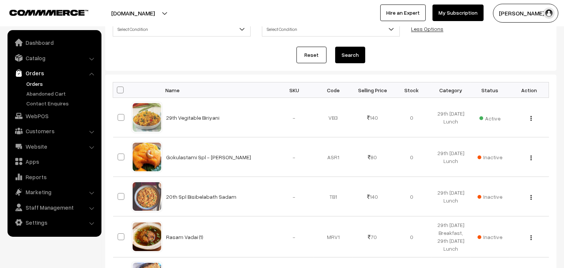
click at [42, 81] on link "Orders" at bounding box center [61, 84] width 74 height 8
click at [49, 85] on link "Orders" at bounding box center [61, 84] width 74 height 8
click at [31, 84] on link "Orders" at bounding box center [61, 84] width 74 height 8
